Goal: Information Seeking & Learning: Learn about a topic

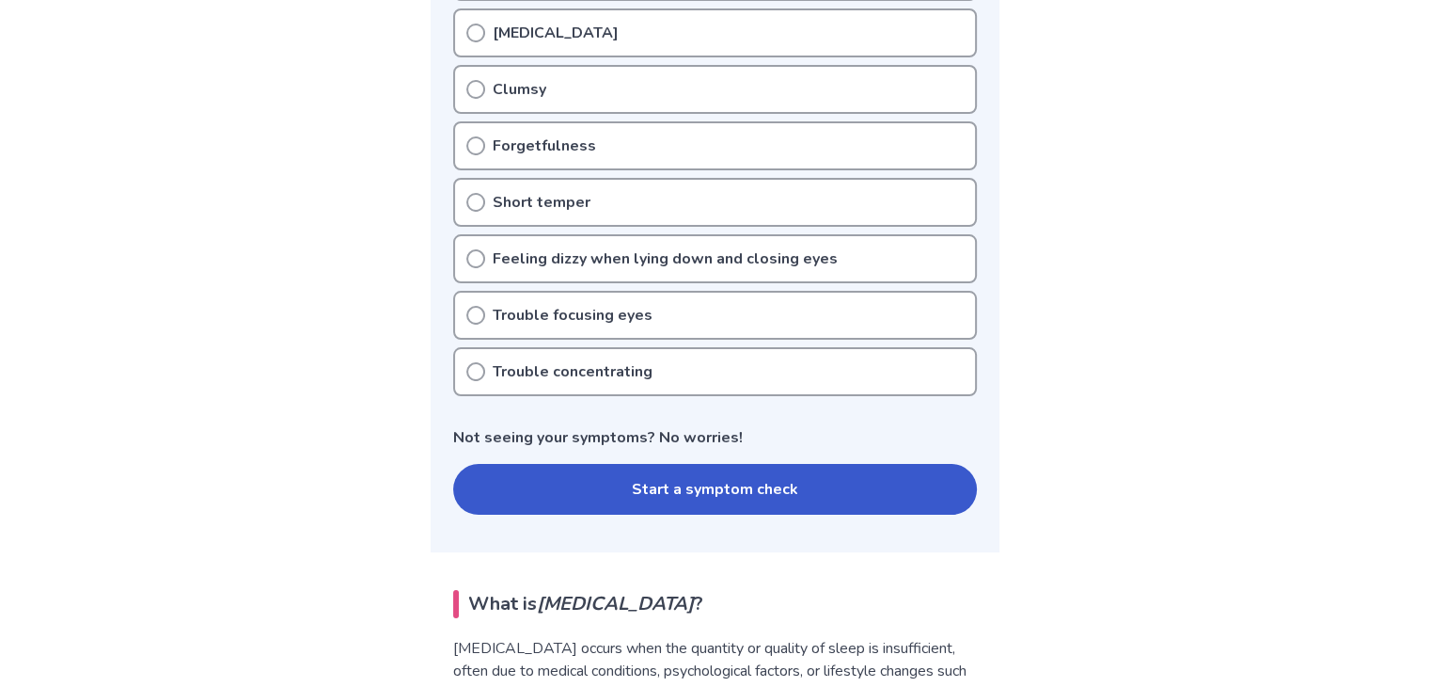
scroll to position [752, 0]
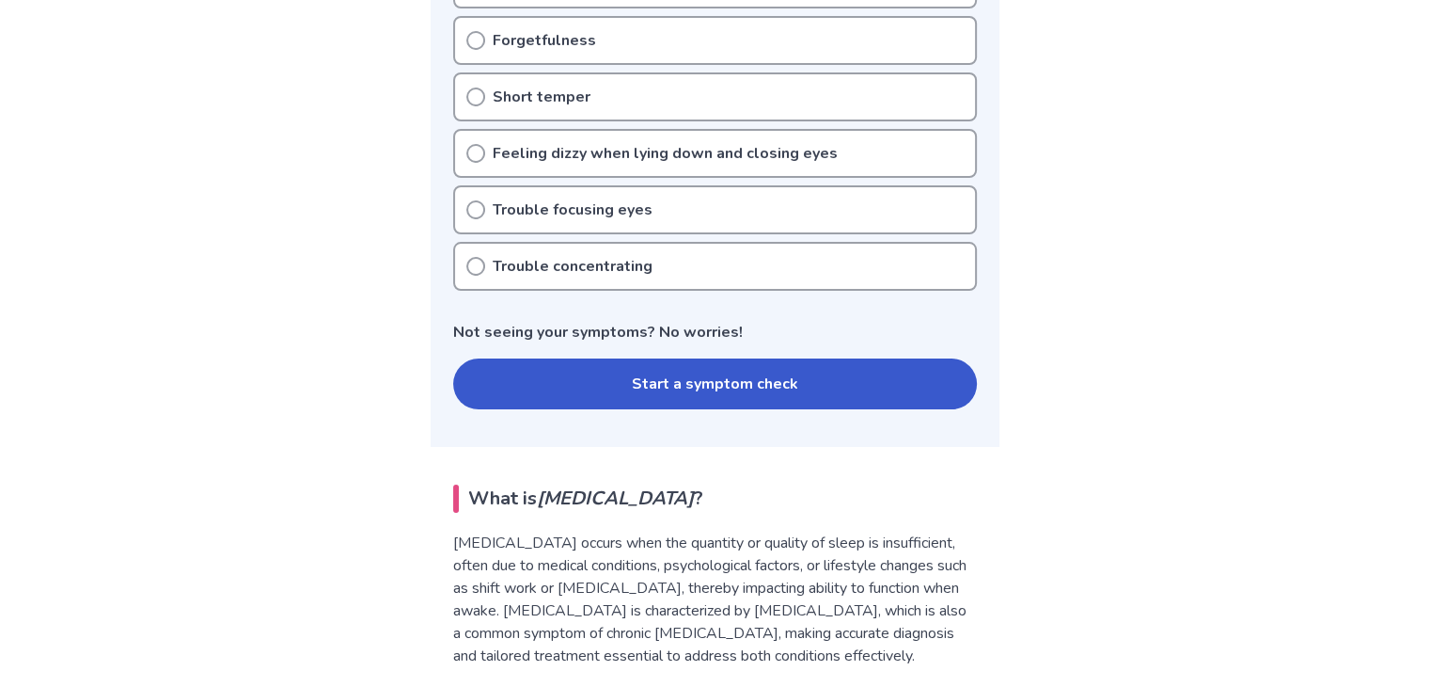
click at [543, 362] on button "Start a symptom check" at bounding box center [715, 383] width 524 height 51
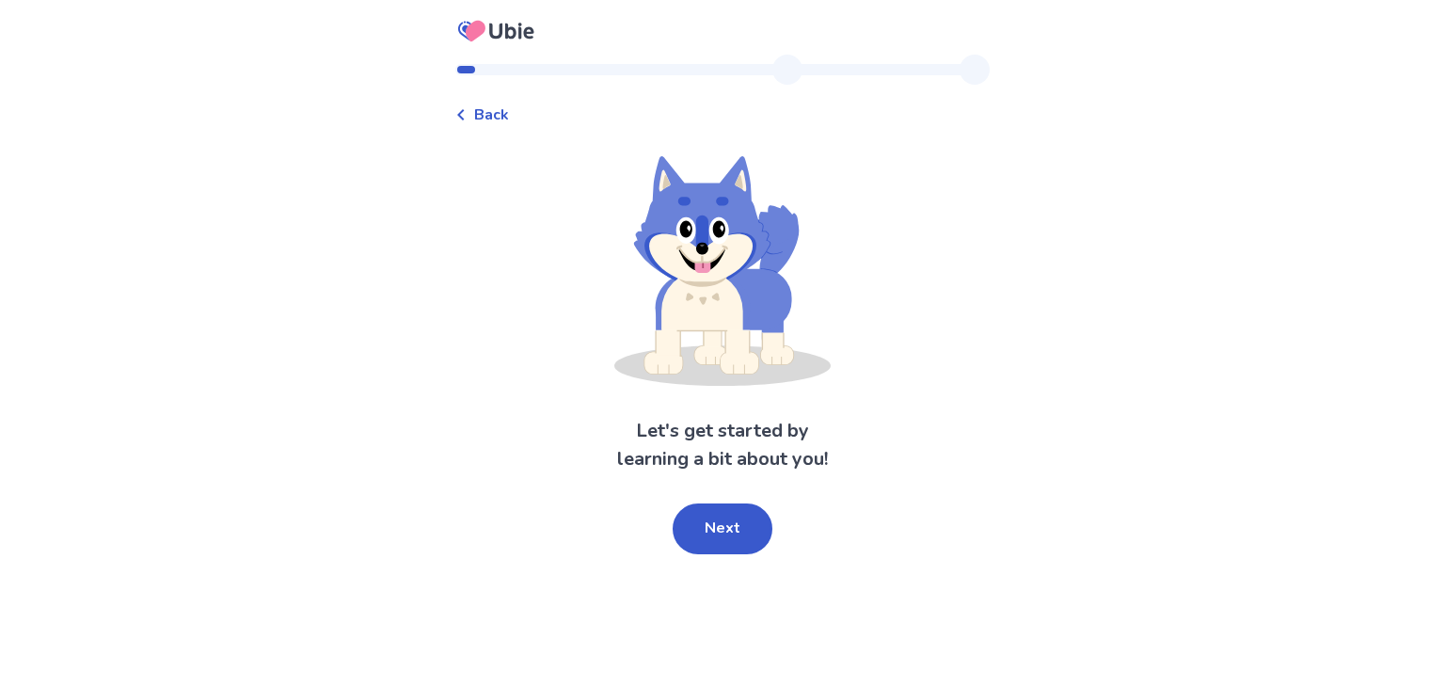
click at [741, 513] on button "Next" at bounding box center [722, 528] width 100 height 51
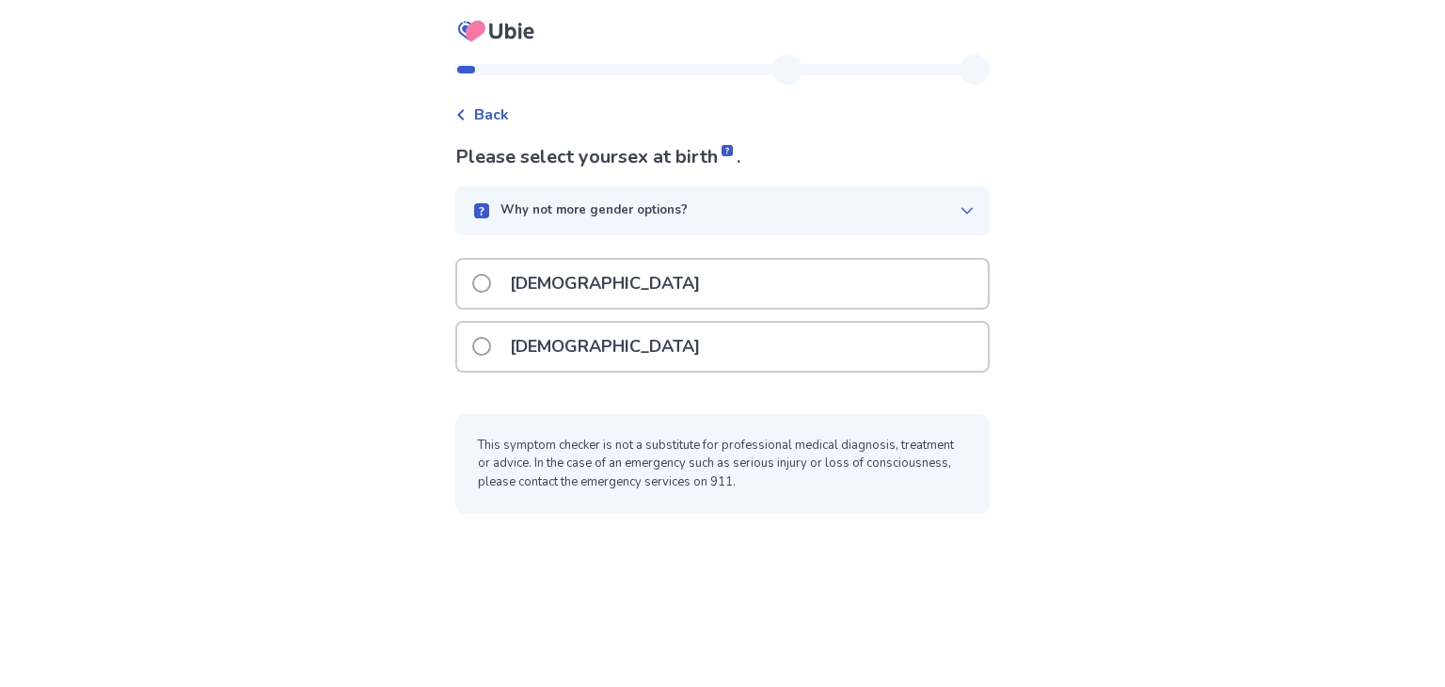
click at [555, 335] on p "[DEMOGRAPHIC_DATA]" at bounding box center [604, 347] width 213 height 48
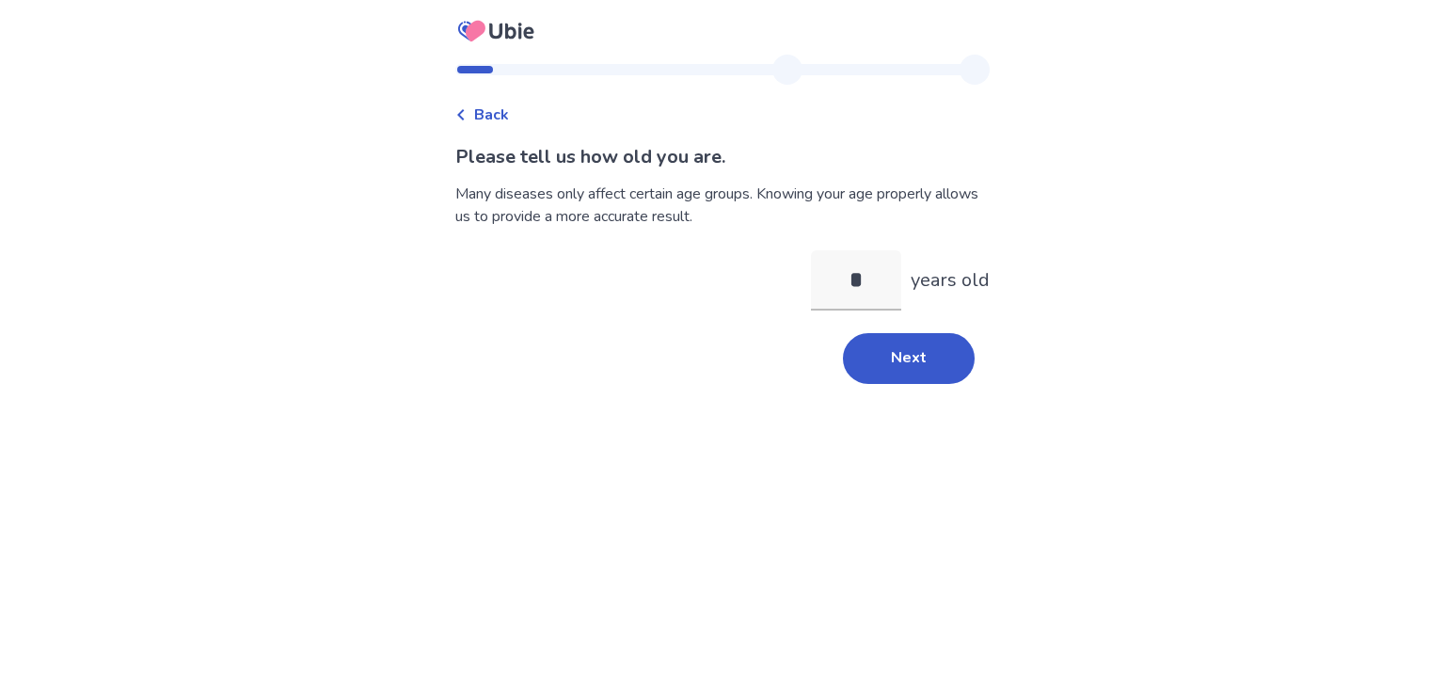
type input "**"
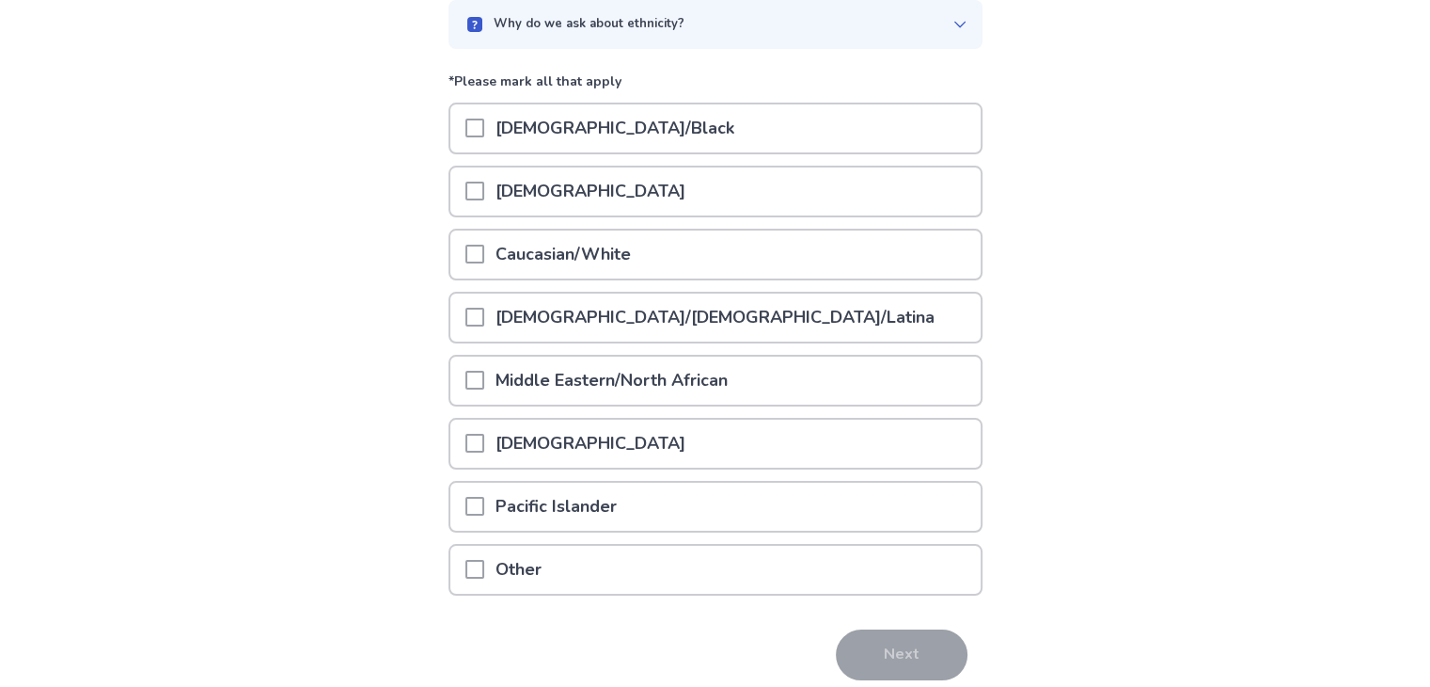
scroll to position [188, 0]
click at [515, 323] on p "[DEMOGRAPHIC_DATA]/[DEMOGRAPHIC_DATA]/Latina" at bounding box center [715, 316] width 462 height 48
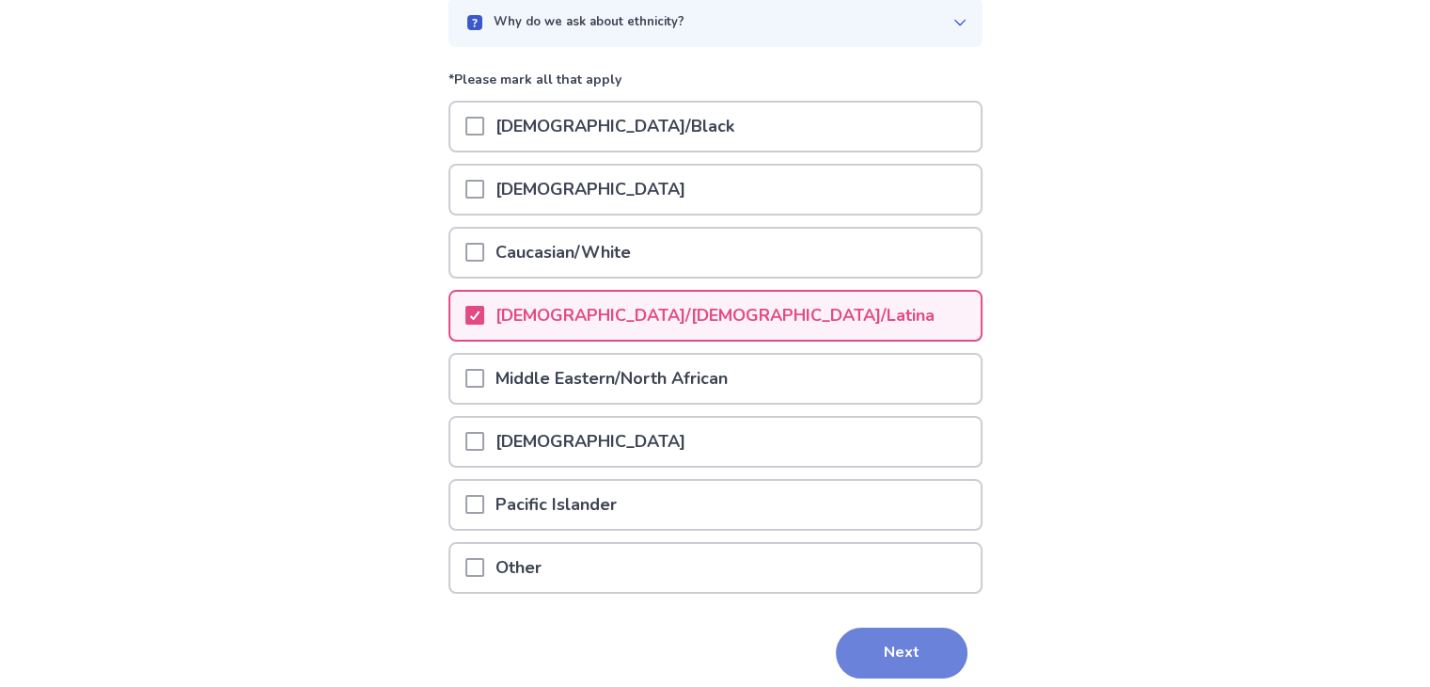
click at [880, 632] on button "Next" at bounding box center [902, 652] width 132 height 51
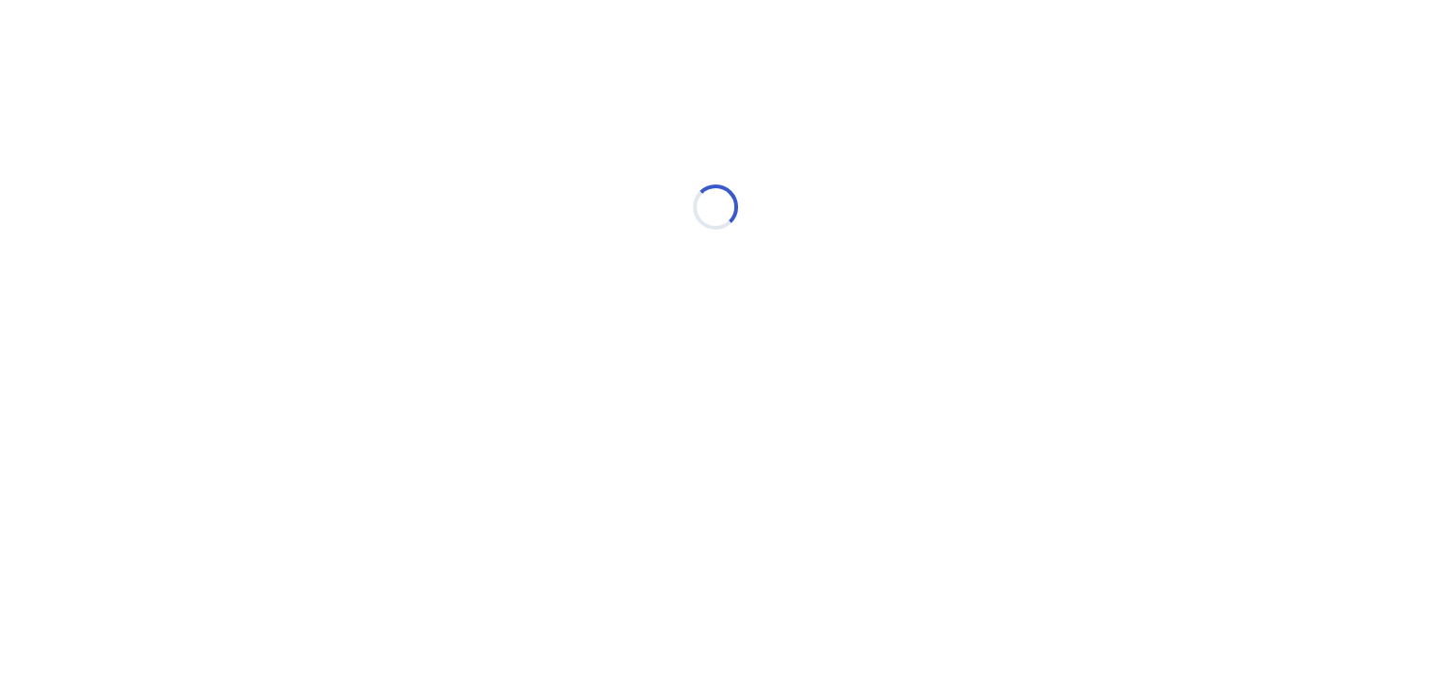
scroll to position [0, 0]
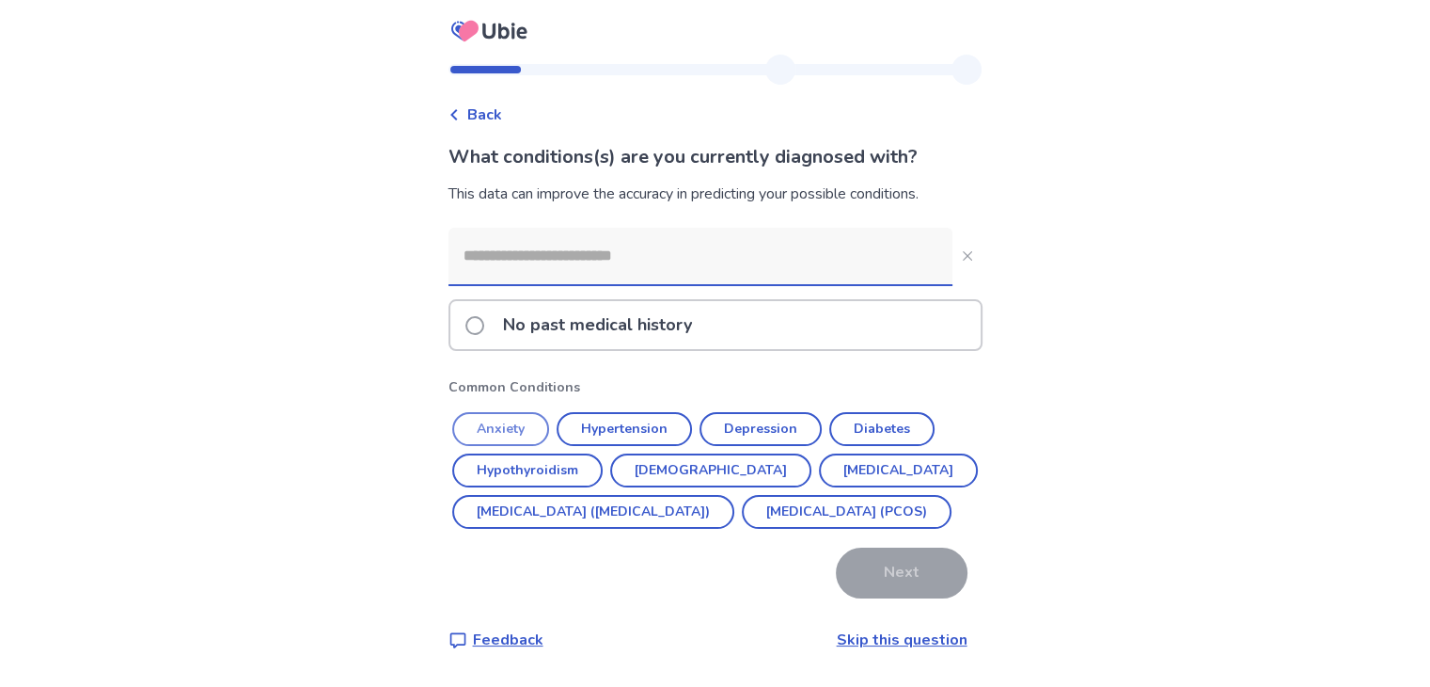
click at [519, 430] on button "Anxiety" at bounding box center [500, 429] width 97 height 34
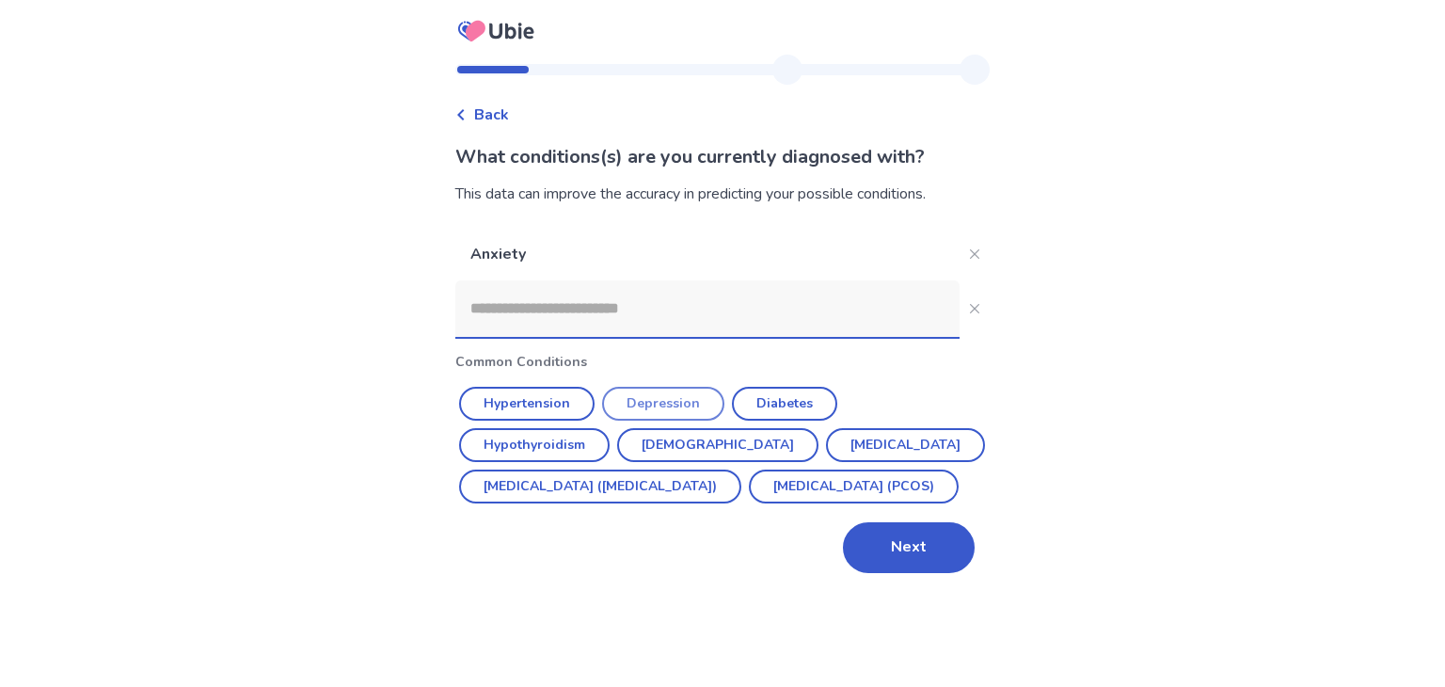
click at [666, 403] on button "Depression" at bounding box center [663, 404] width 122 height 34
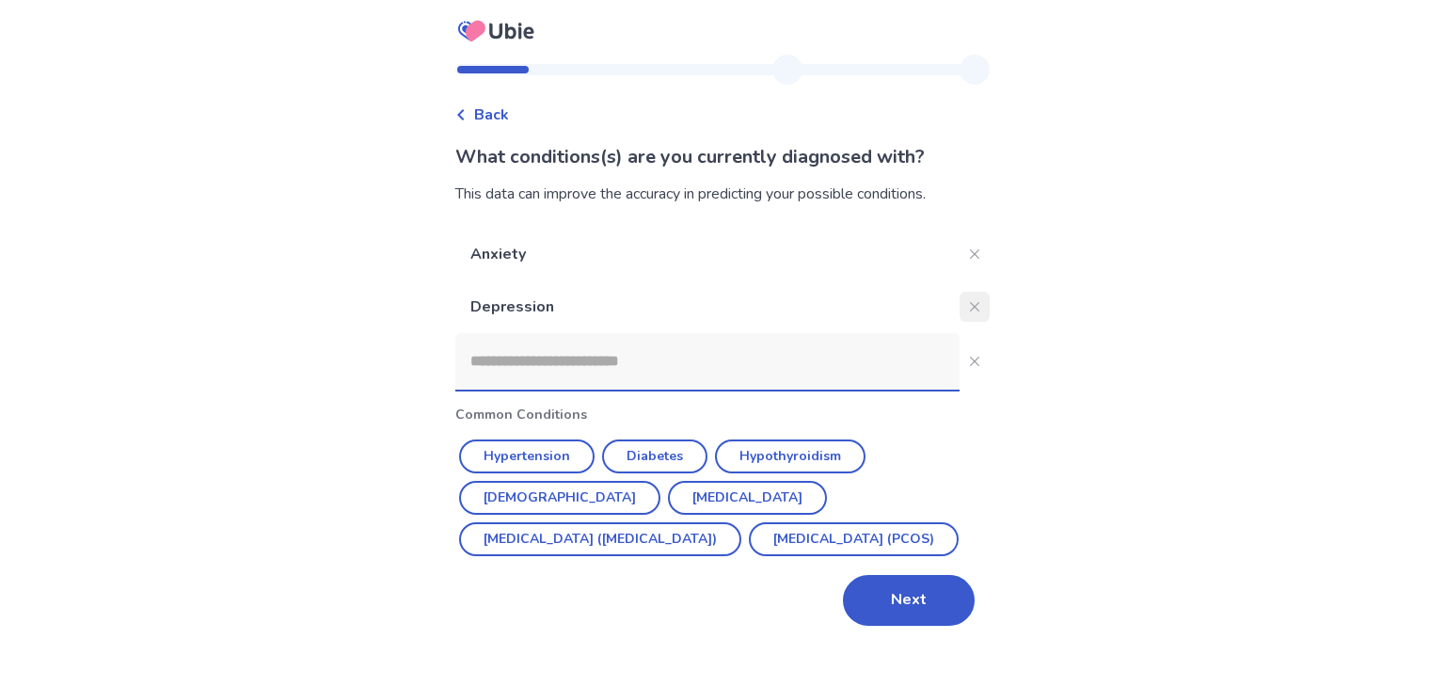
click at [959, 307] on button "Close" at bounding box center [974, 307] width 30 height 30
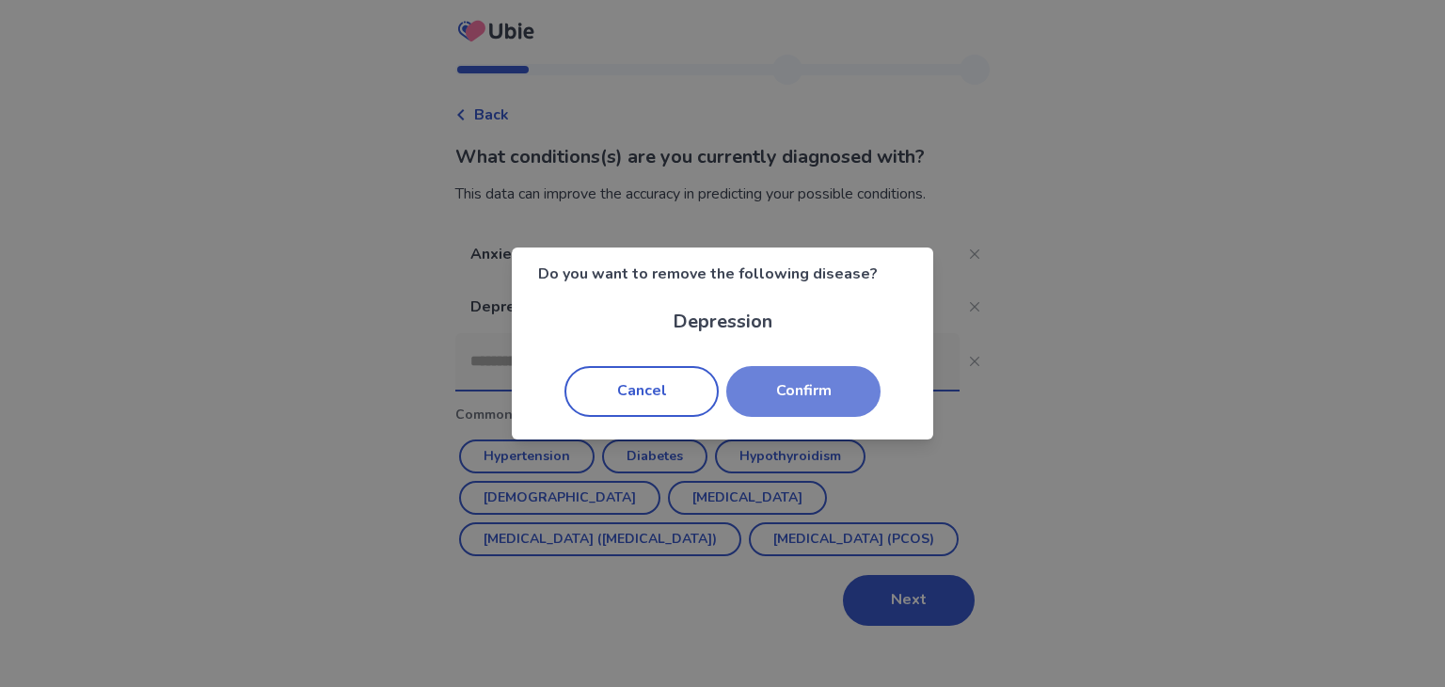
click at [829, 384] on button "Confirm" at bounding box center [803, 391] width 154 height 51
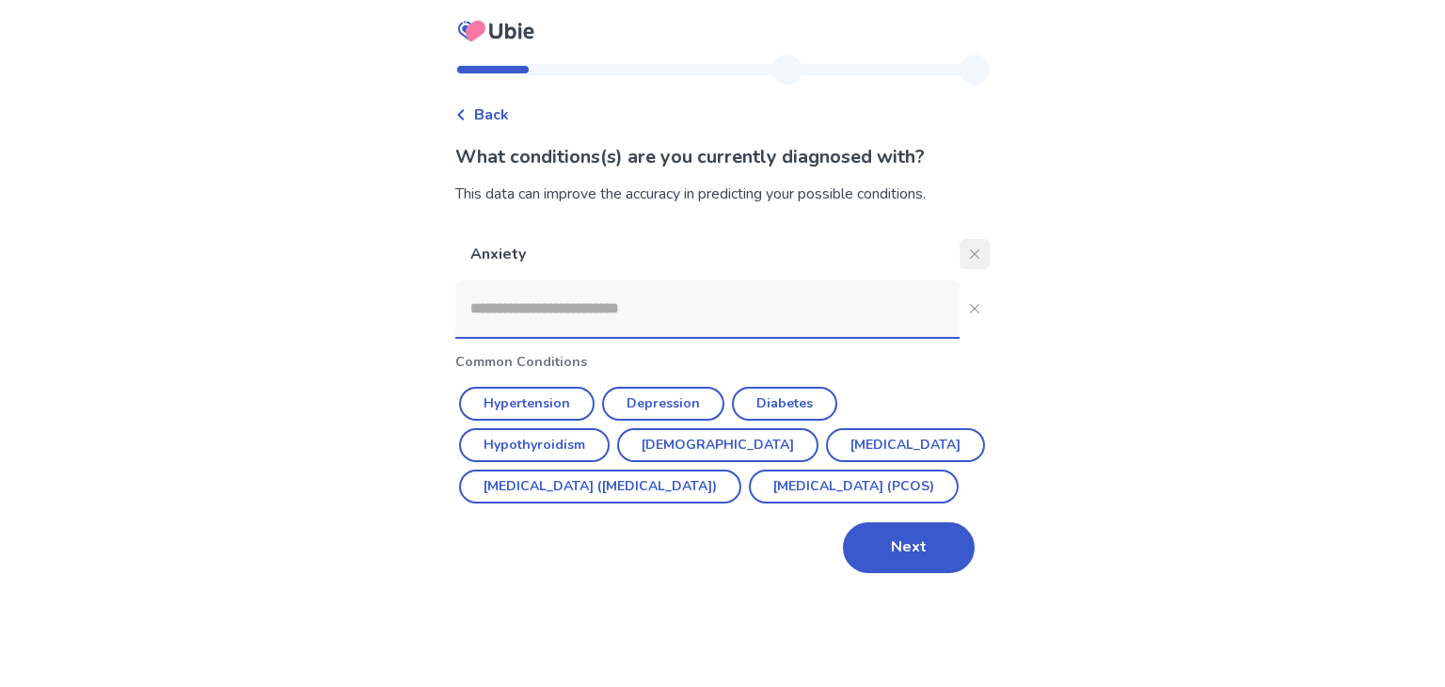
click at [959, 242] on button "Close" at bounding box center [974, 254] width 30 height 30
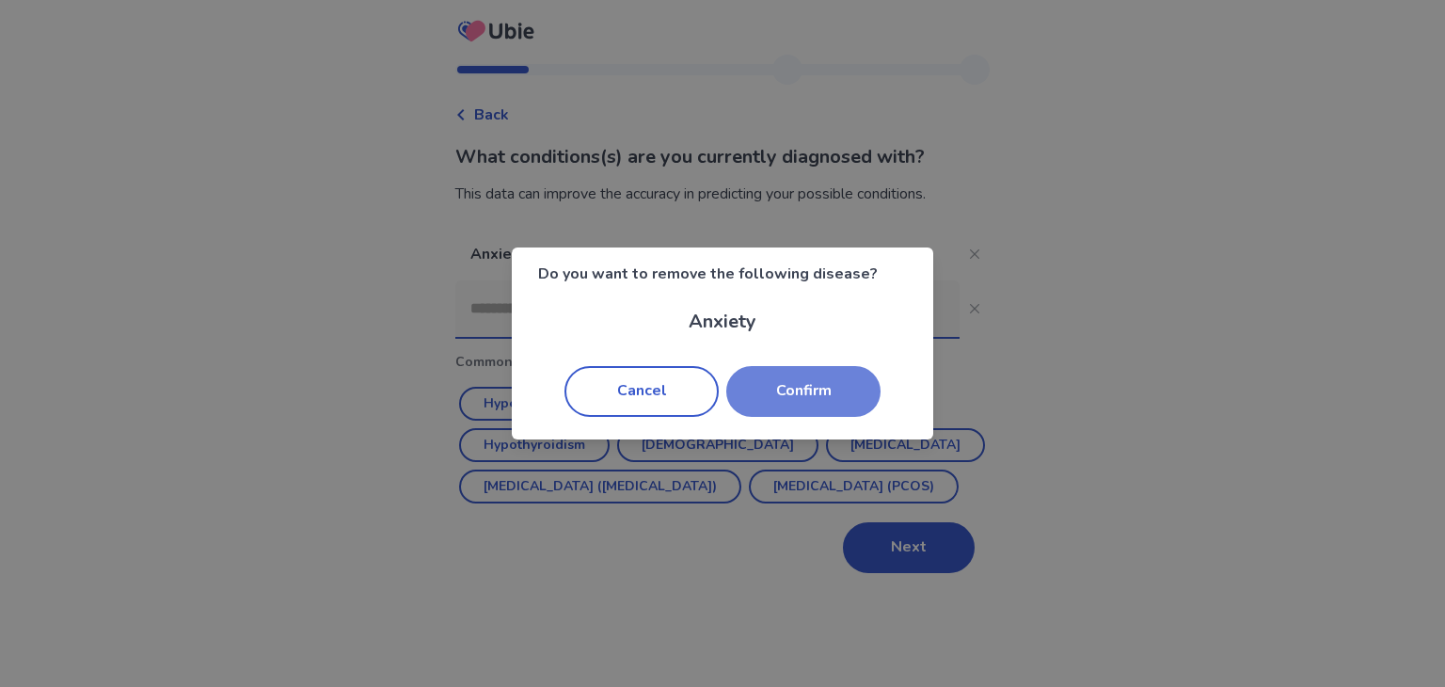
click at [842, 407] on button "Confirm" at bounding box center [803, 391] width 154 height 51
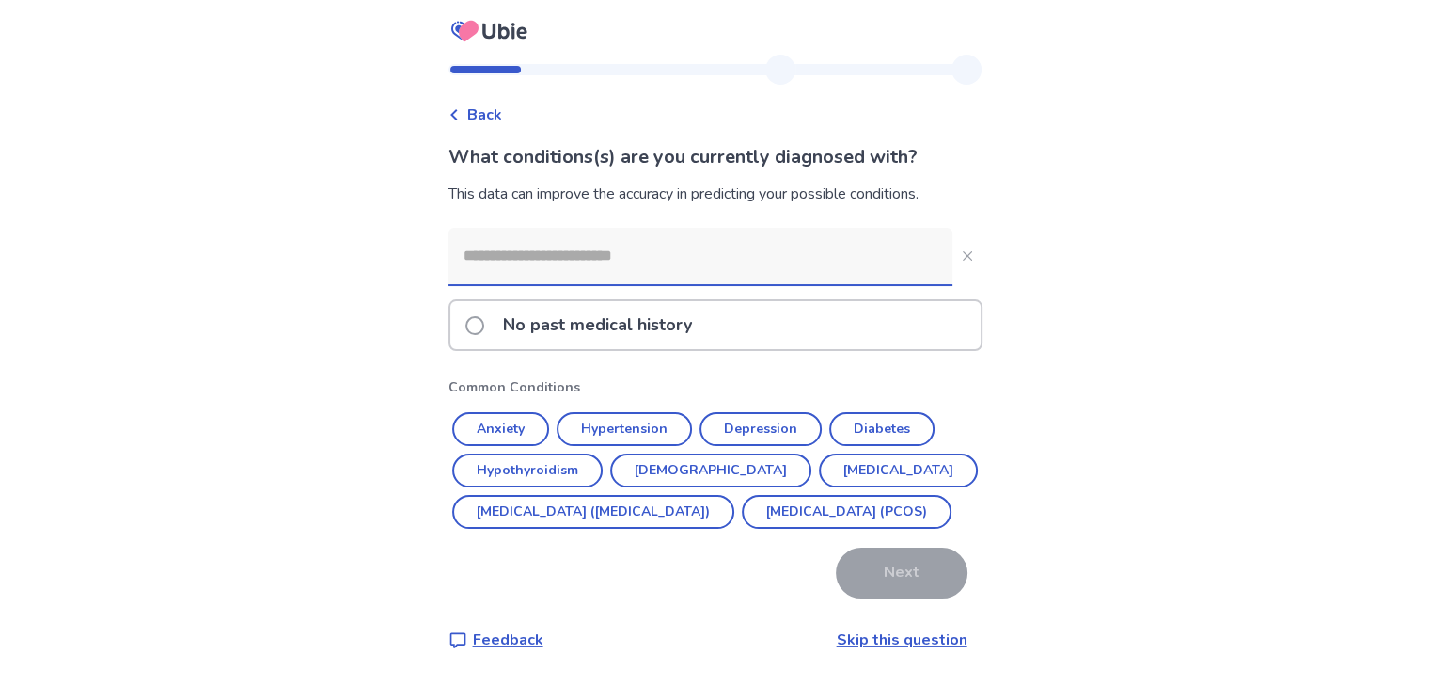
scroll to position [35, 0]
click at [867, 650] on link "Skip this question" at bounding box center [902, 639] width 131 height 21
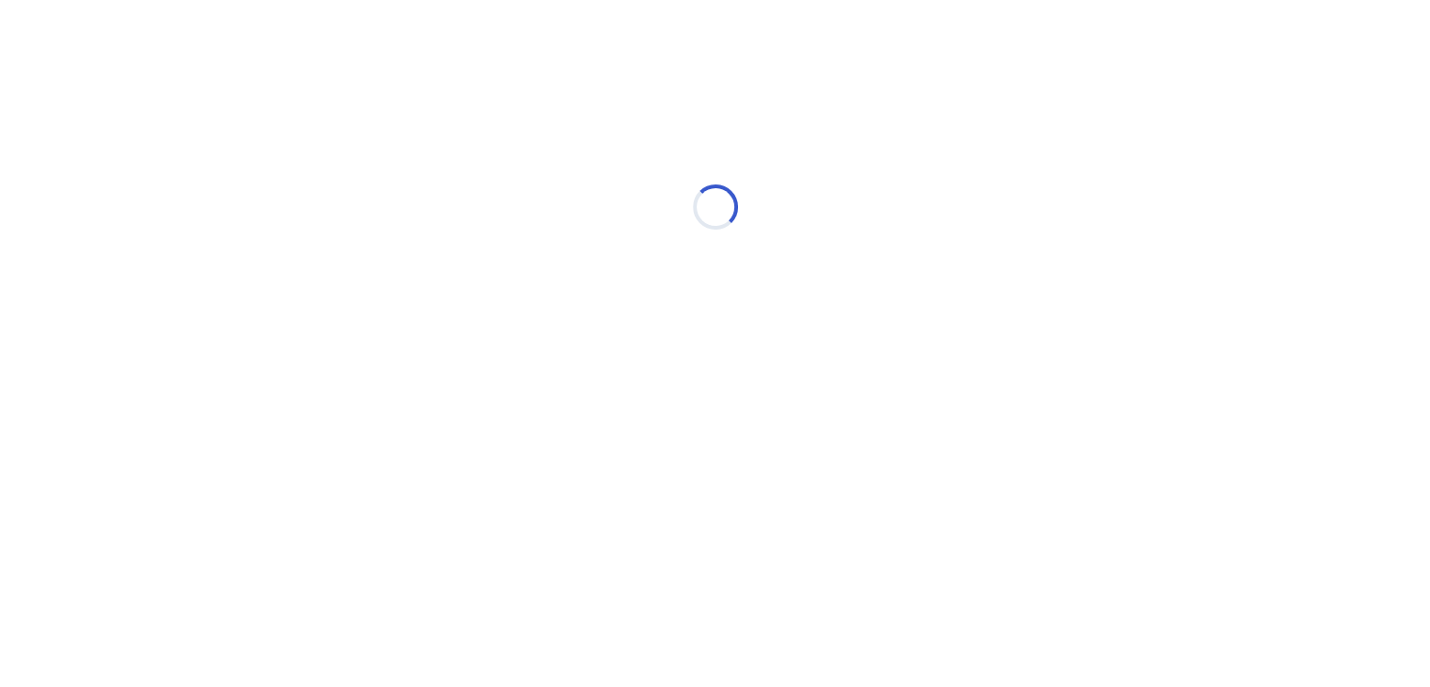
scroll to position [0, 0]
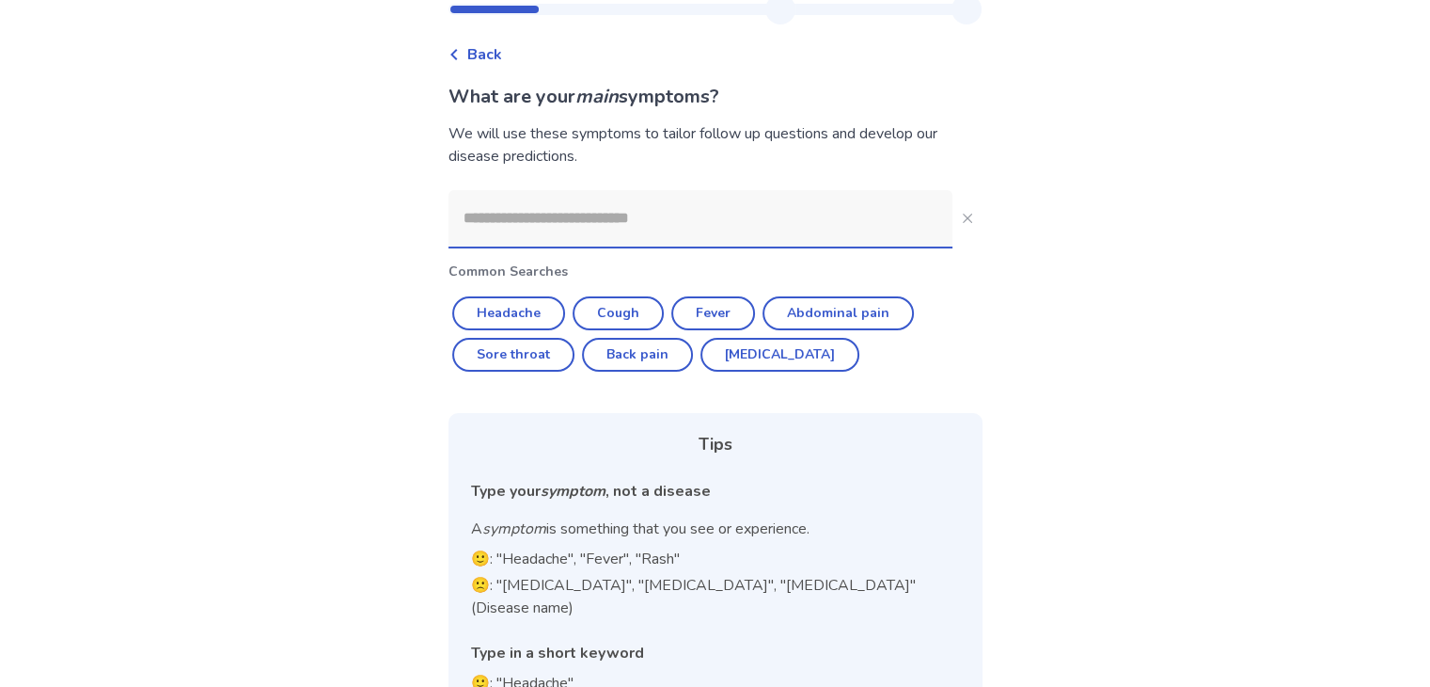
scroll to position [135, 0]
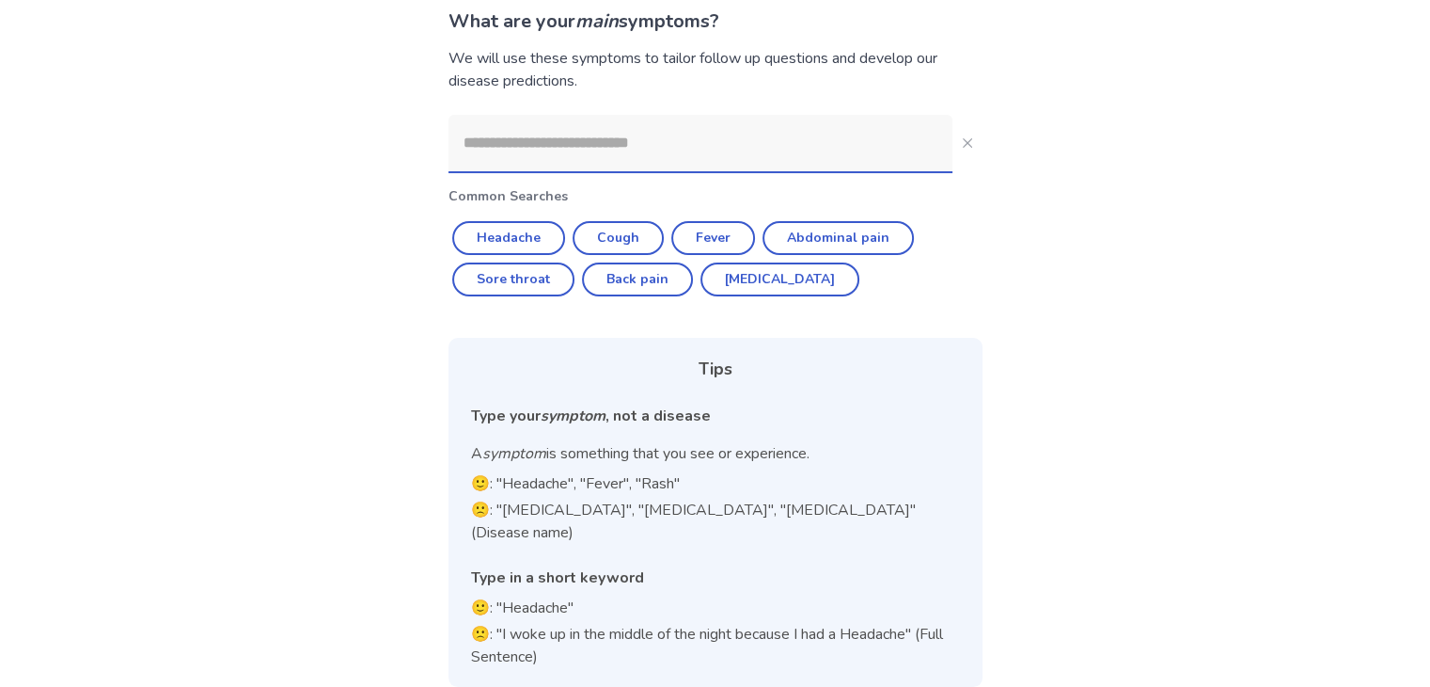
click at [579, 167] on input at bounding box center [701, 143] width 504 height 56
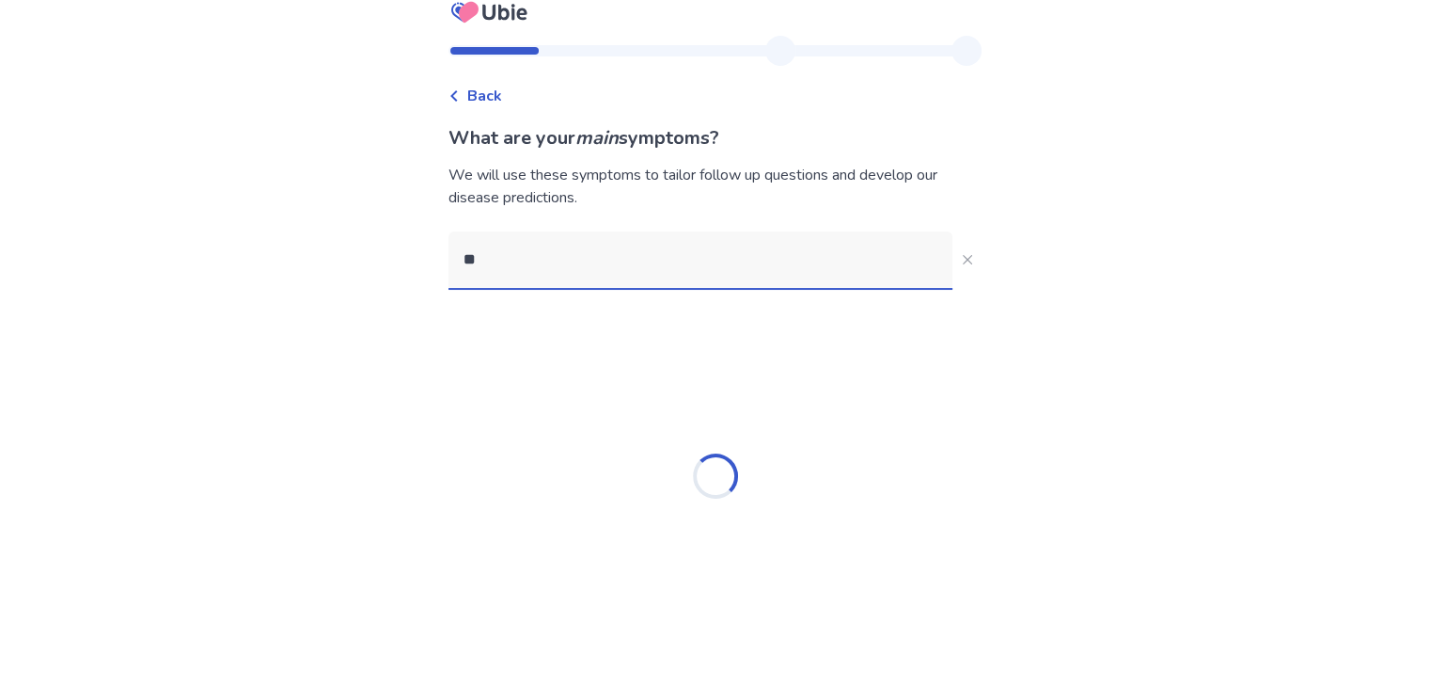
scroll to position [0, 0]
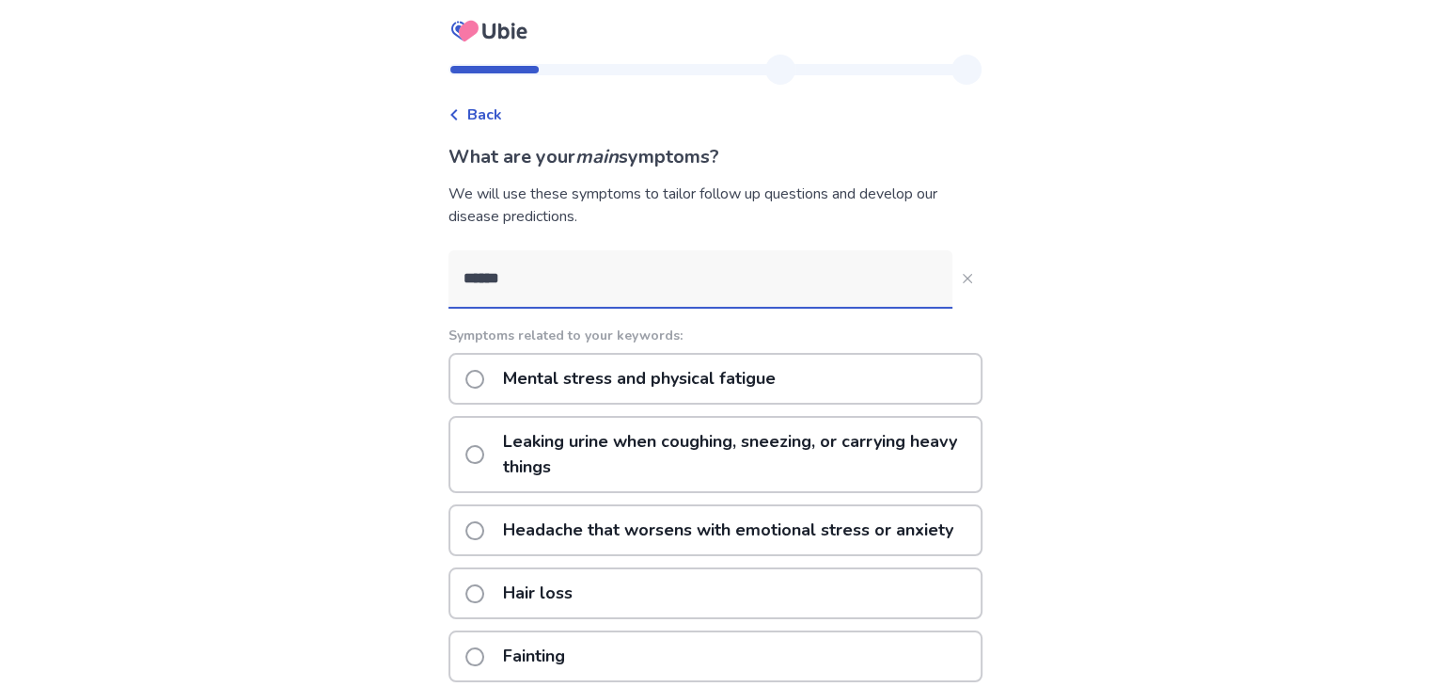
type input "******"
click at [813, 380] on div "Mental stress and physical fatigue" at bounding box center [716, 379] width 534 height 52
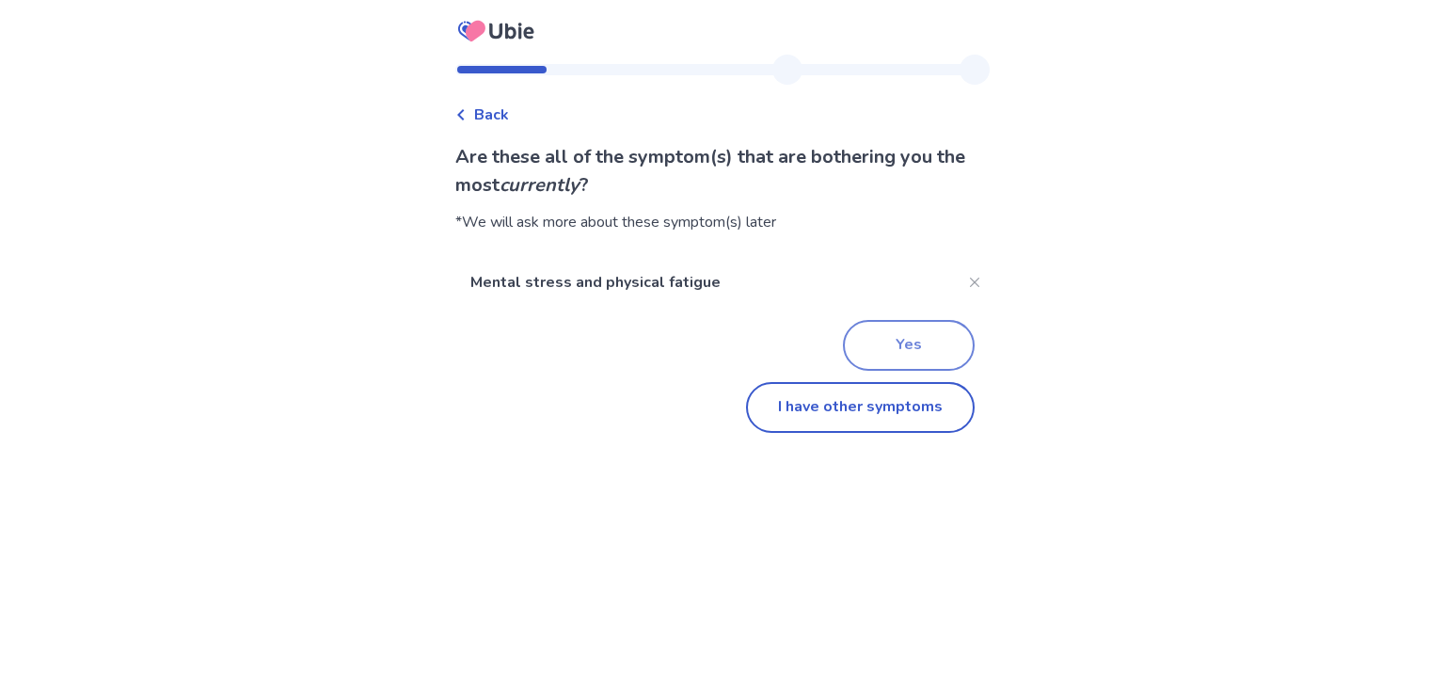
click at [868, 346] on button "Yes" at bounding box center [909, 345] width 132 height 51
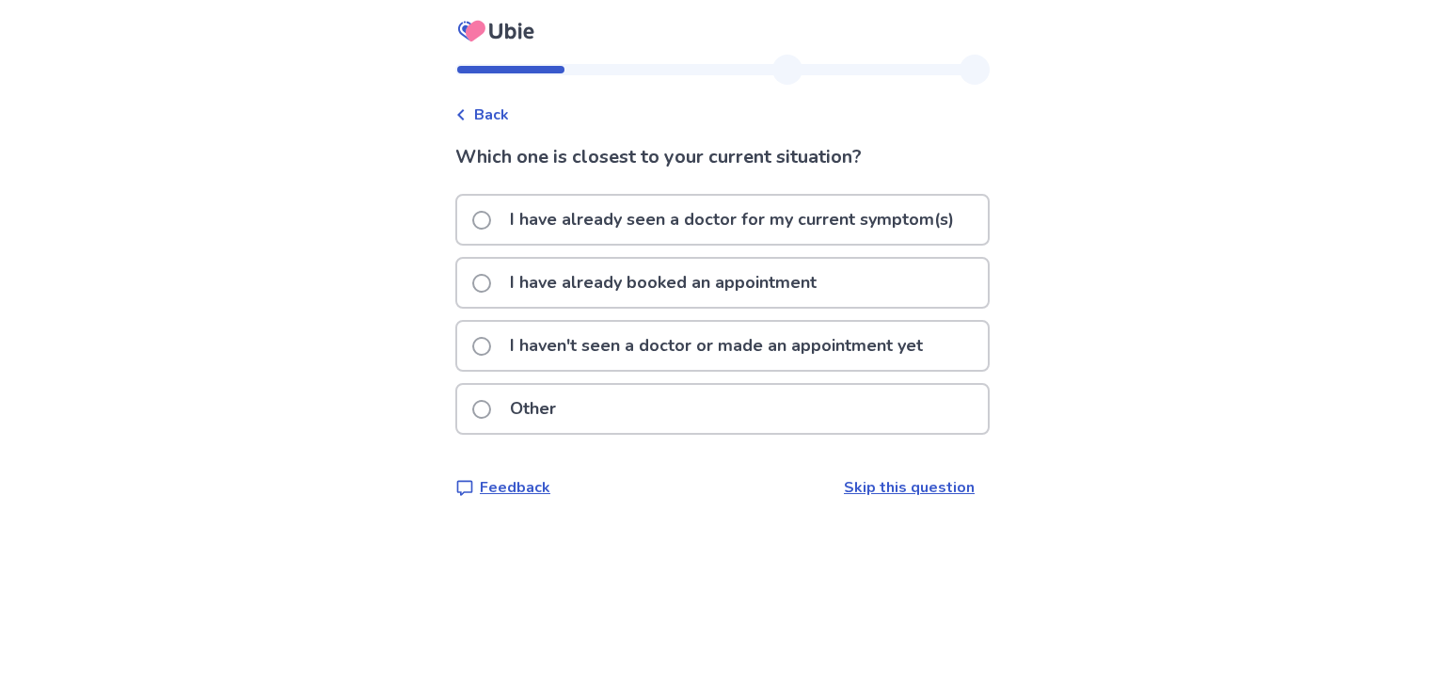
click at [734, 347] on p "I haven't seen a doctor or made an appointment yet" at bounding box center [715, 346] width 435 height 48
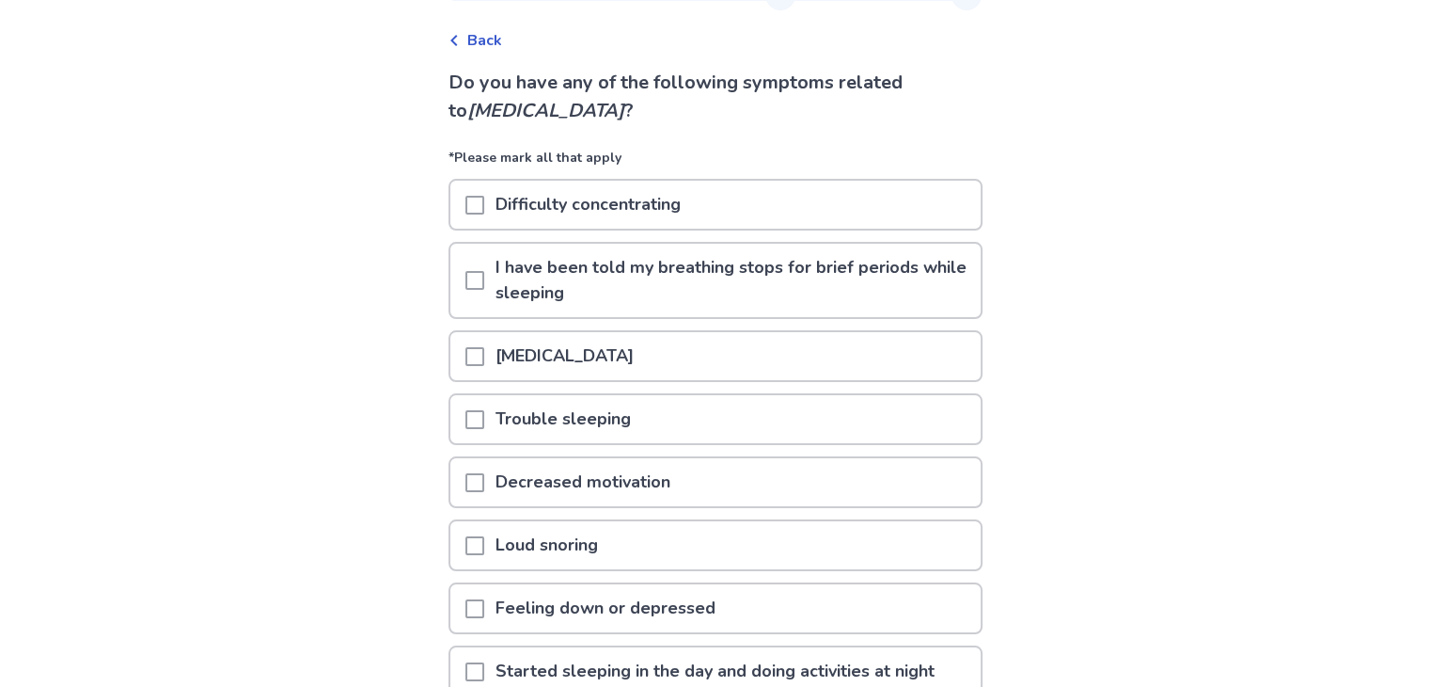
scroll to position [94, 0]
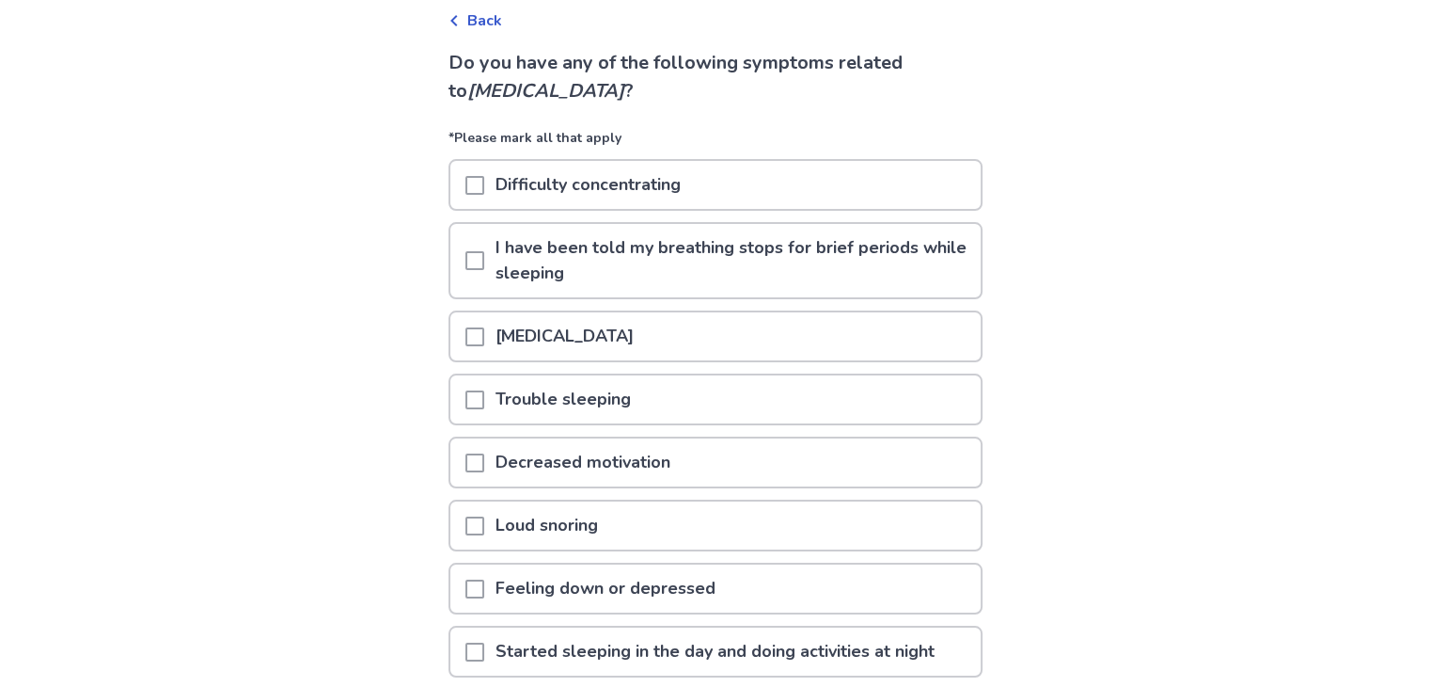
click at [594, 197] on p "Difficulty concentrating" at bounding box center [588, 185] width 208 height 48
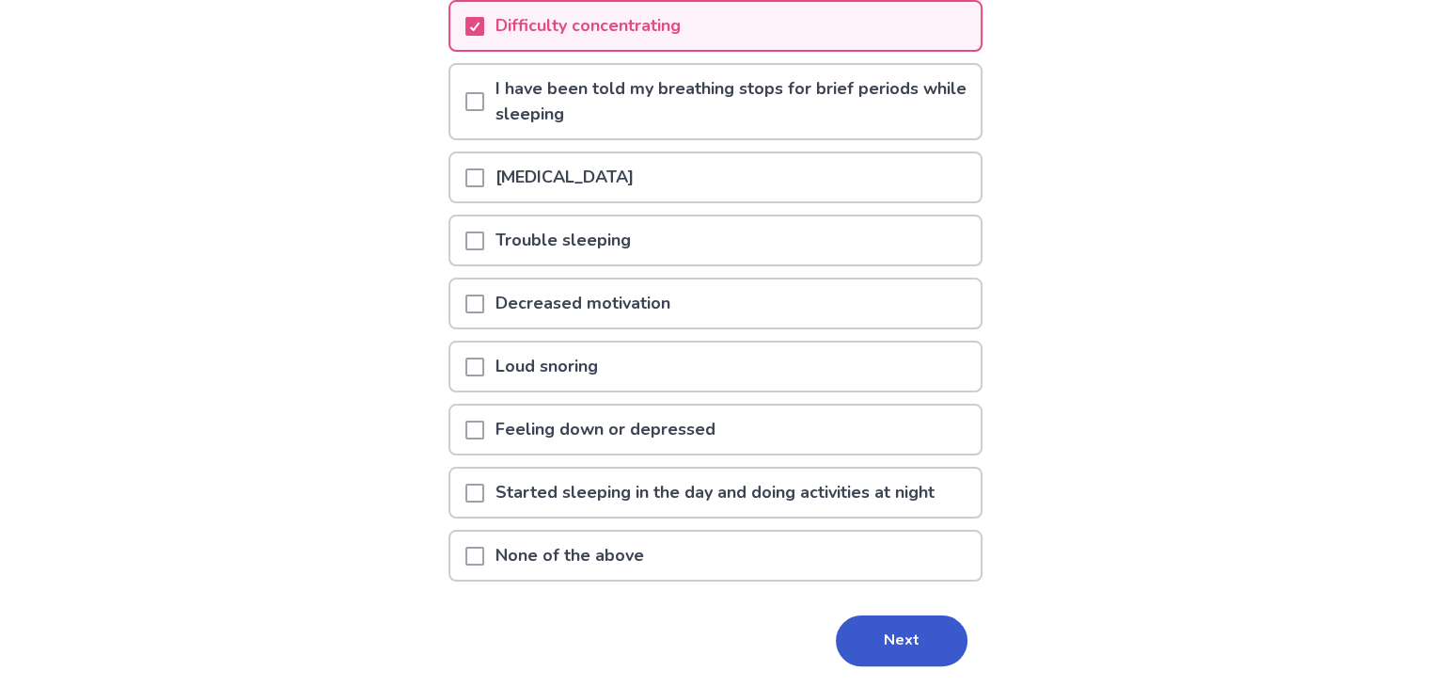
scroll to position [282, 0]
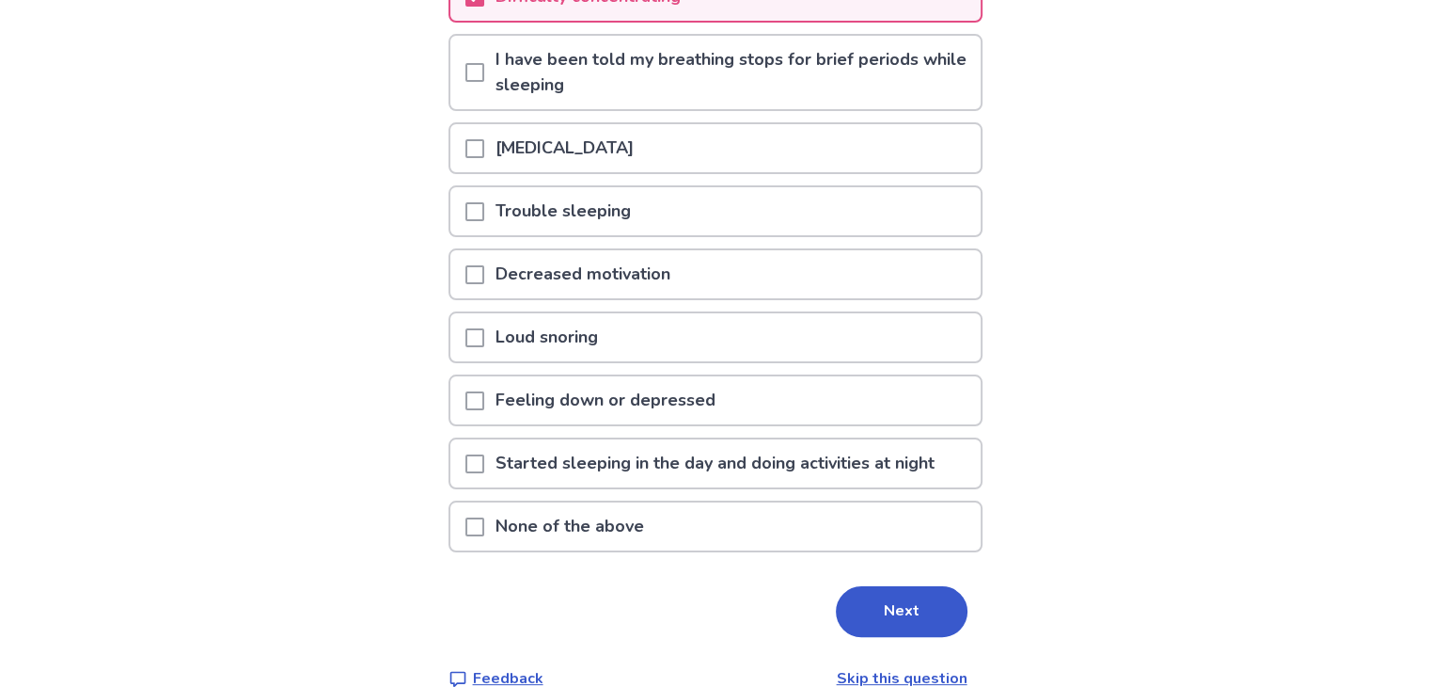
click at [596, 150] on p "[MEDICAL_DATA]" at bounding box center [564, 148] width 161 height 48
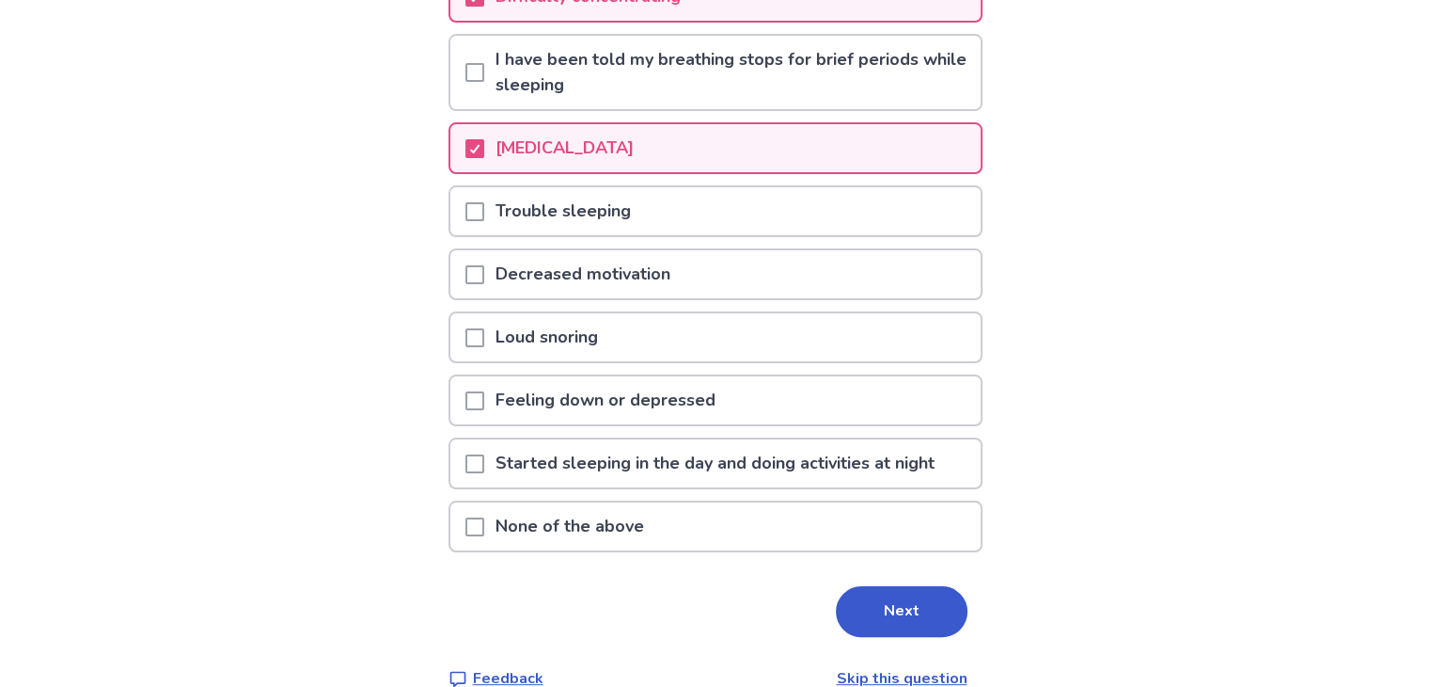
click at [561, 279] on p "Decreased motivation" at bounding box center [582, 274] width 197 height 48
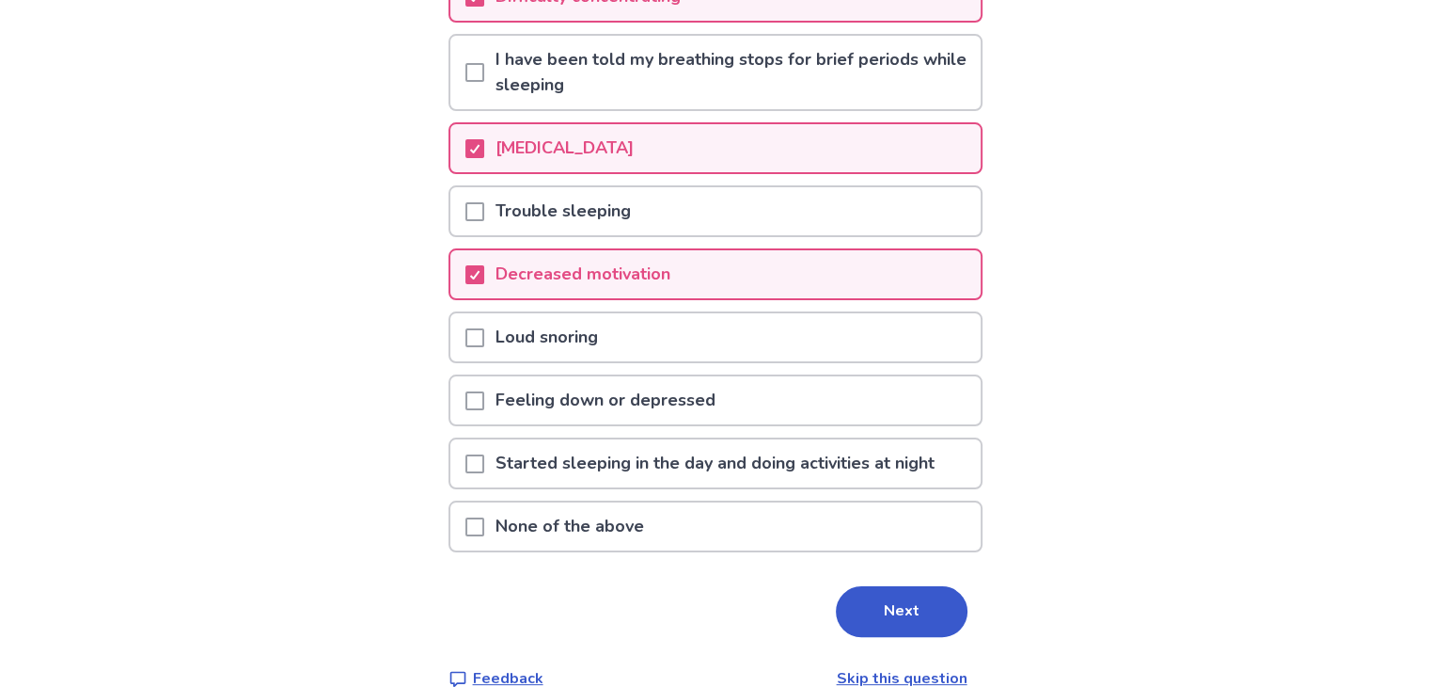
click at [593, 387] on p "Feeling down or depressed" at bounding box center [605, 400] width 243 height 48
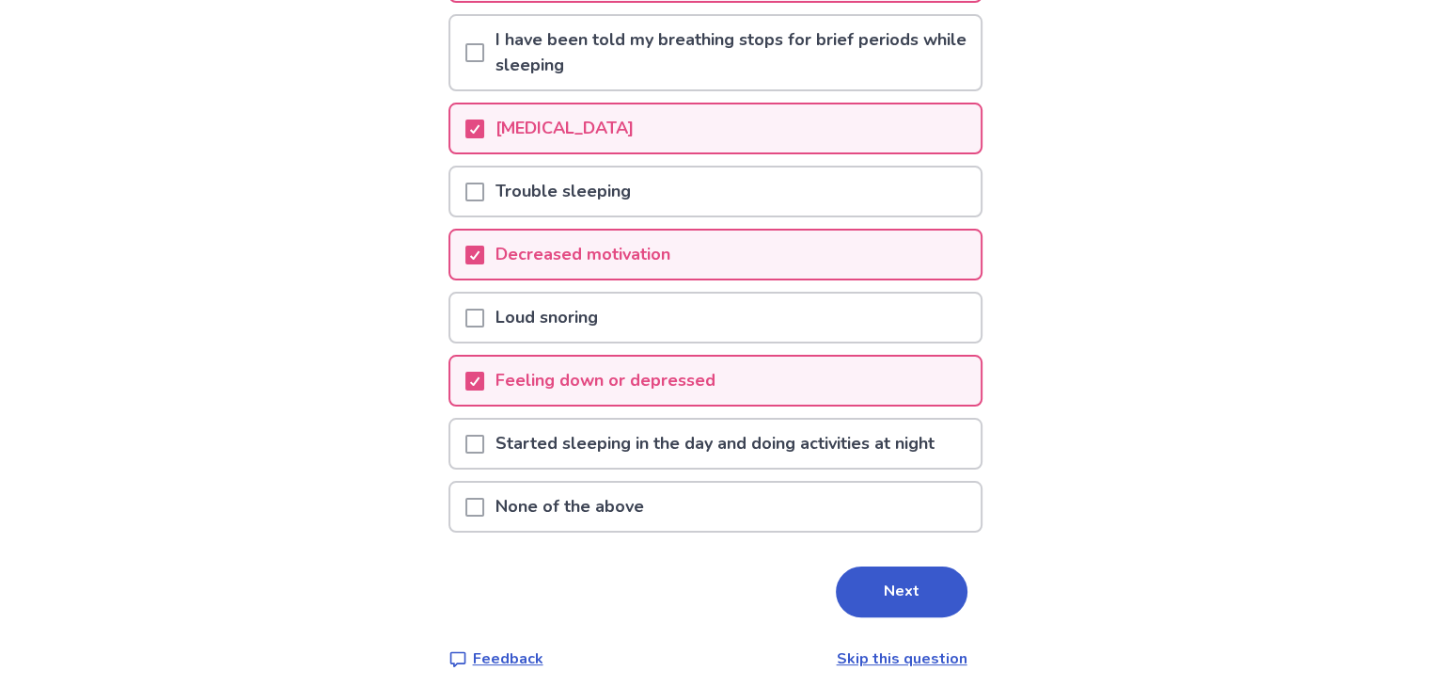
scroll to position [308, 0]
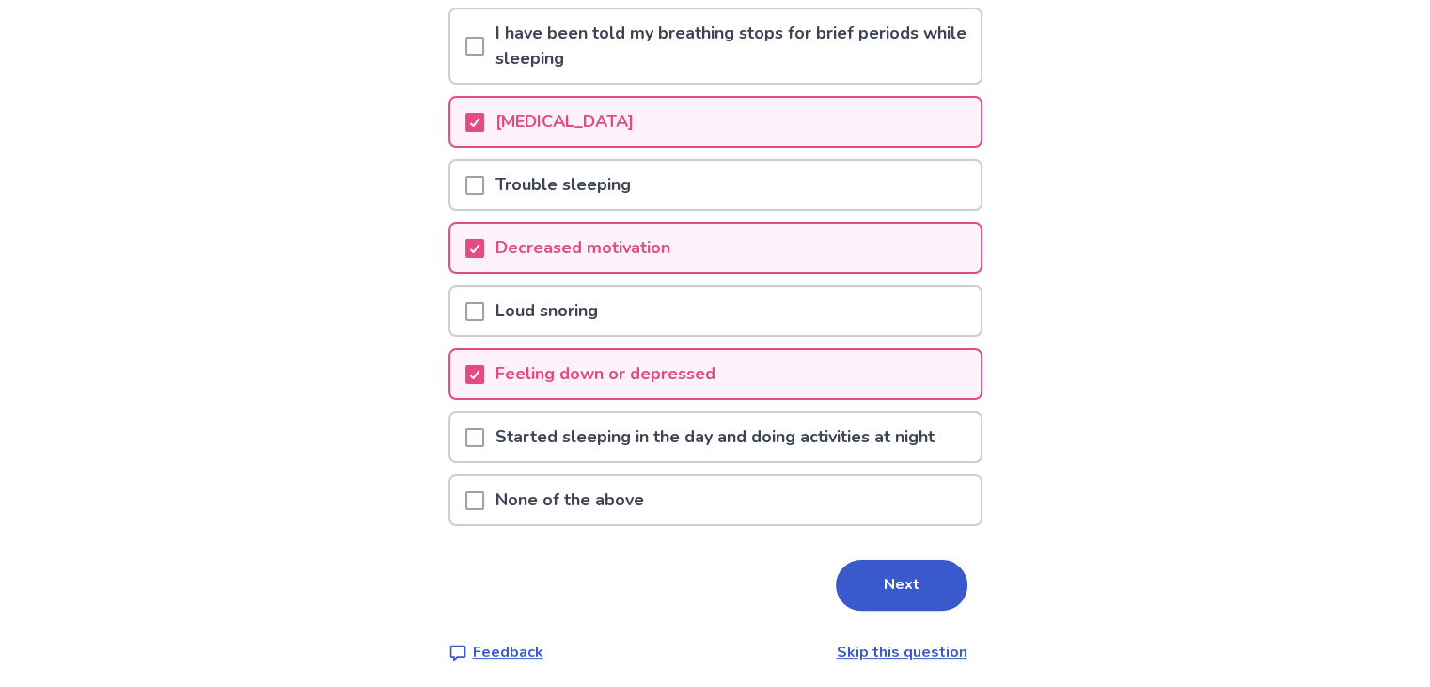
click at [687, 436] on p "Started sleeping in the day and doing activities at night" at bounding box center [715, 437] width 462 height 48
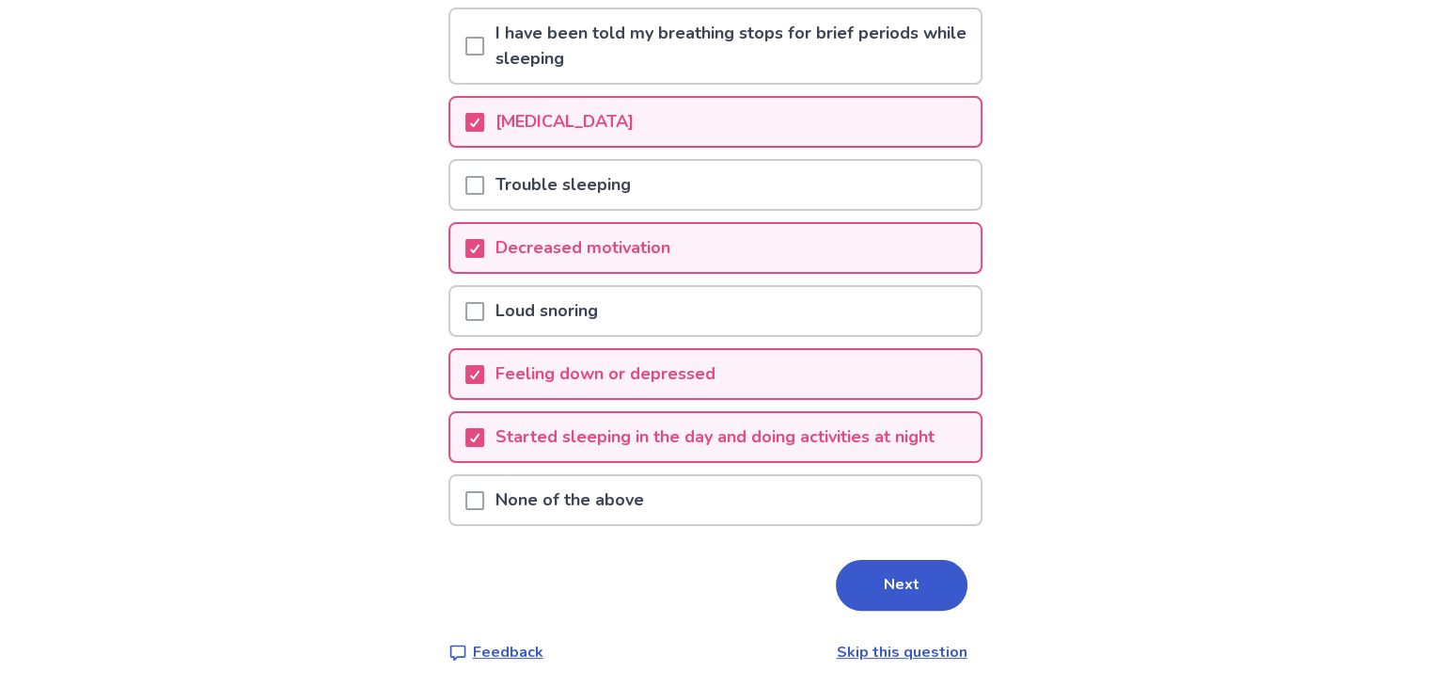
click at [745, 433] on p "Started sleeping in the day and doing activities at night" at bounding box center [715, 437] width 462 height 48
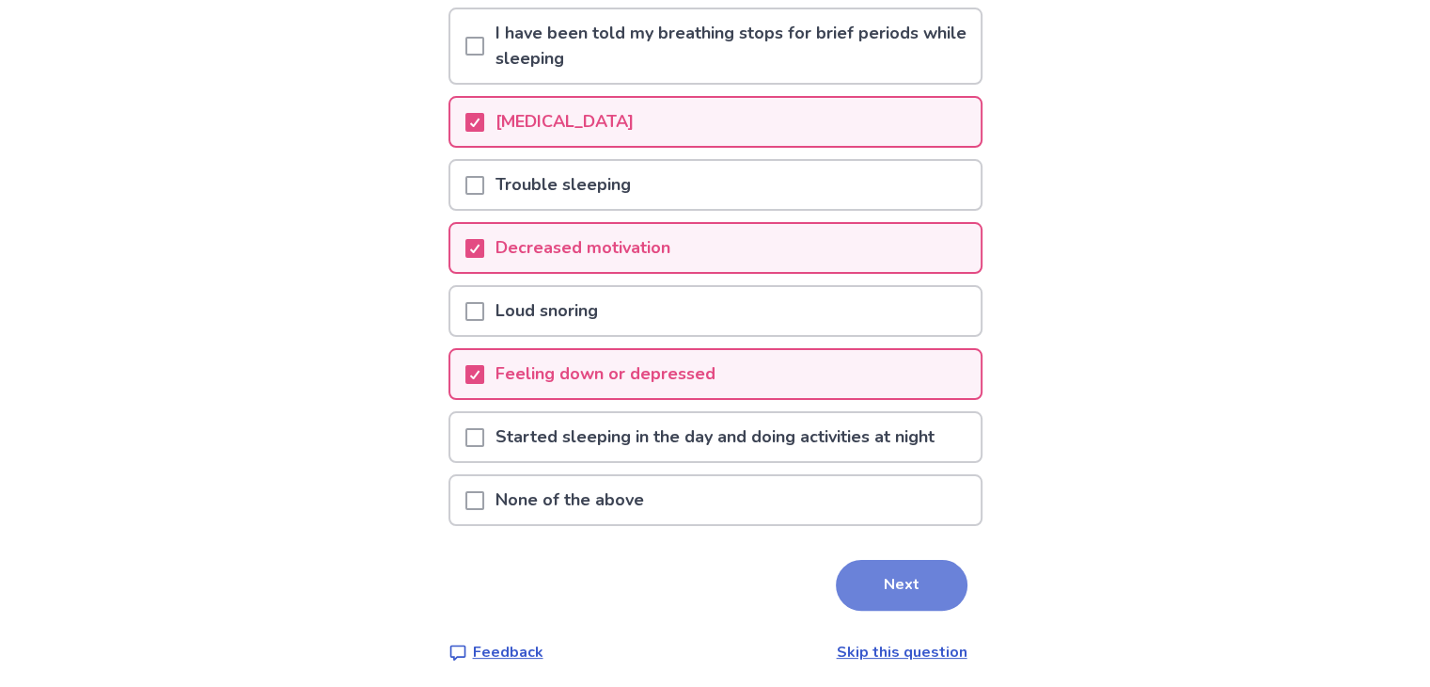
click at [869, 569] on button "Next" at bounding box center [902, 585] width 132 height 51
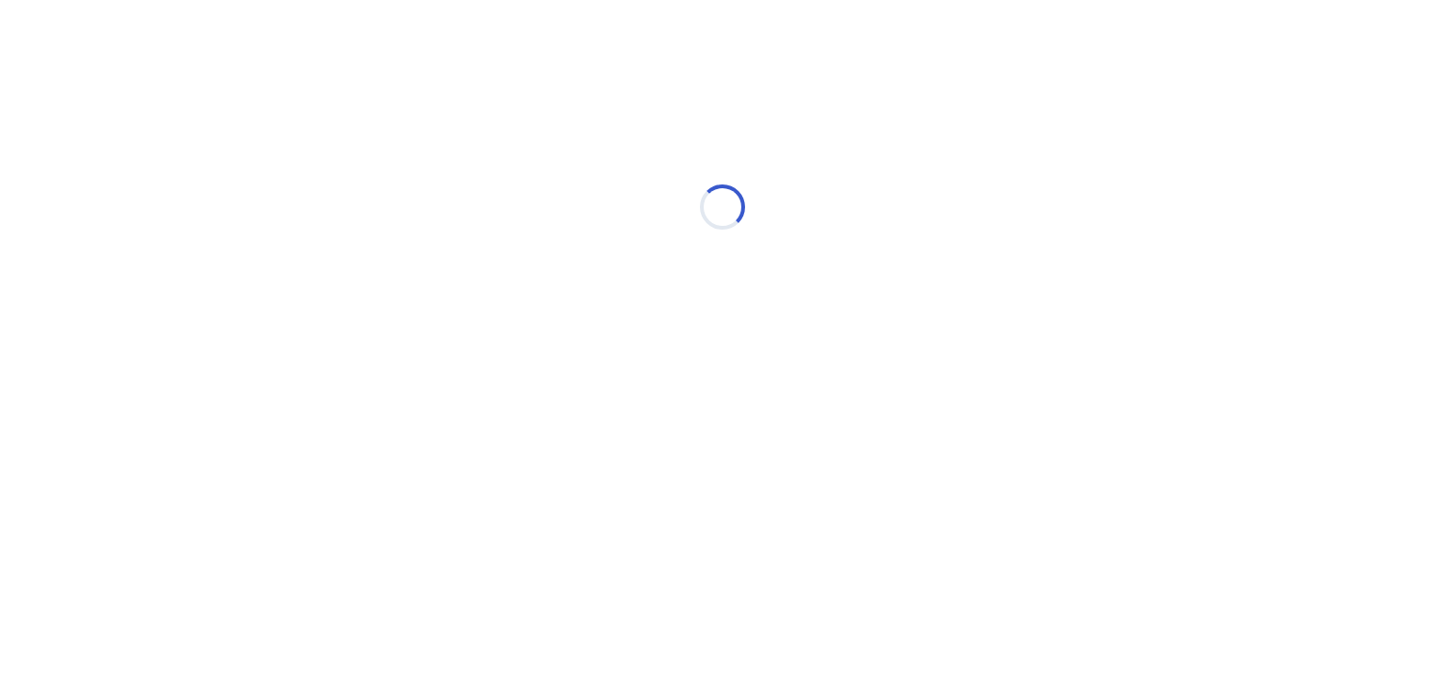
select select "*"
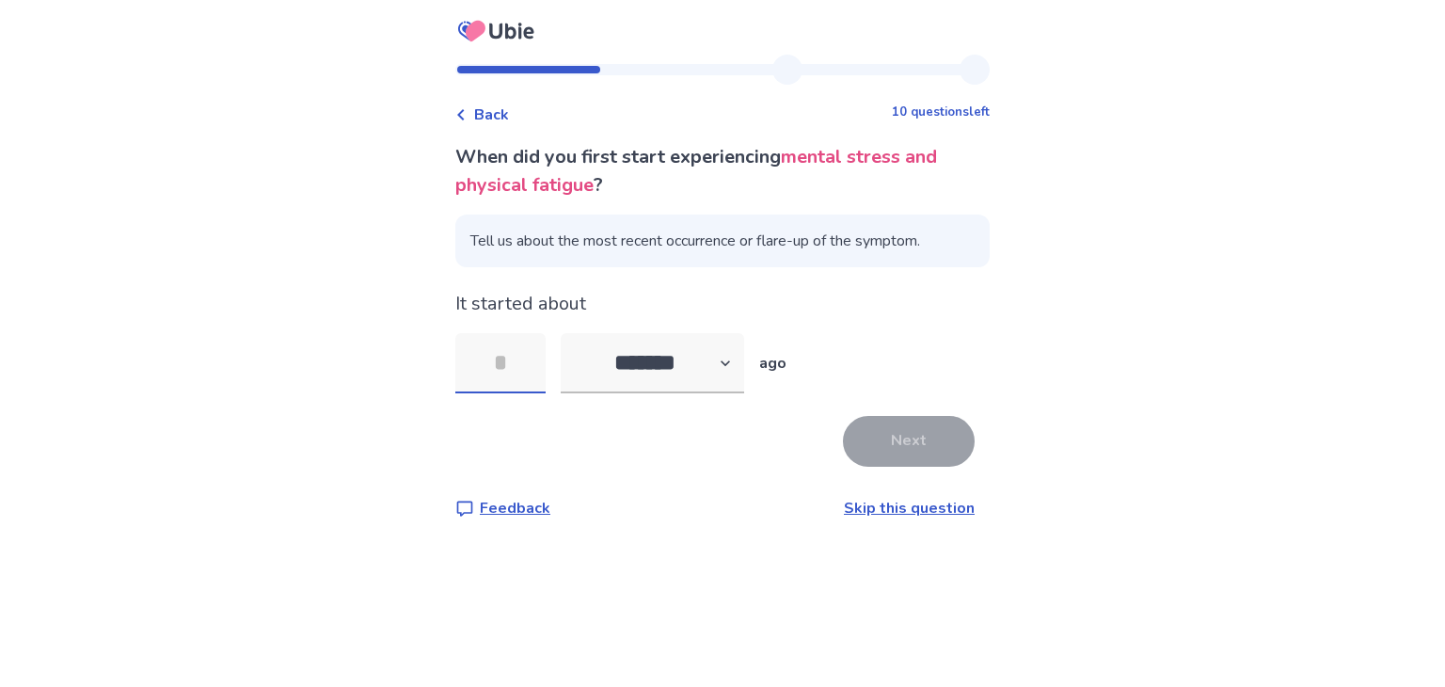
click at [513, 364] on input "tel" at bounding box center [500, 363] width 90 height 60
type input "**"
click at [877, 437] on button "Next" at bounding box center [909, 441] width 132 height 51
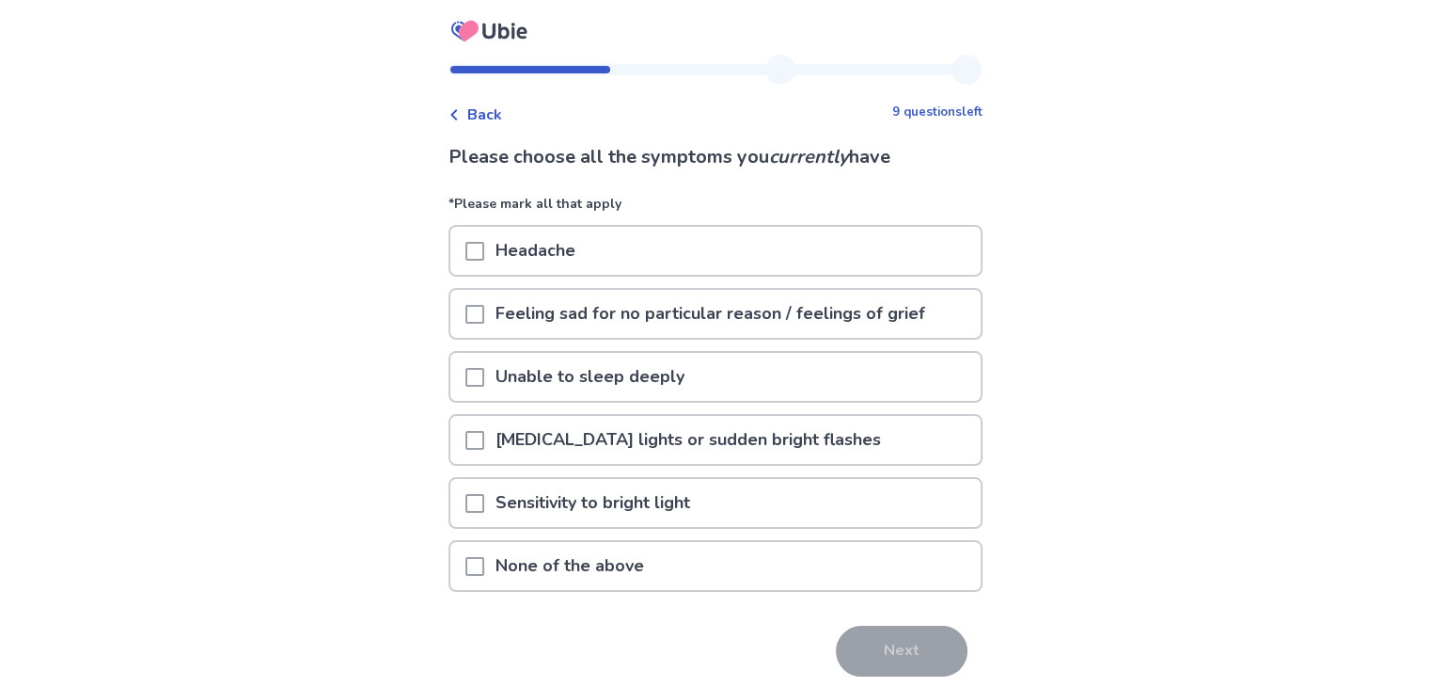
click at [564, 295] on p "Feeling sad for no particular reason / feelings of grief" at bounding box center [710, 314] width 452 height 48
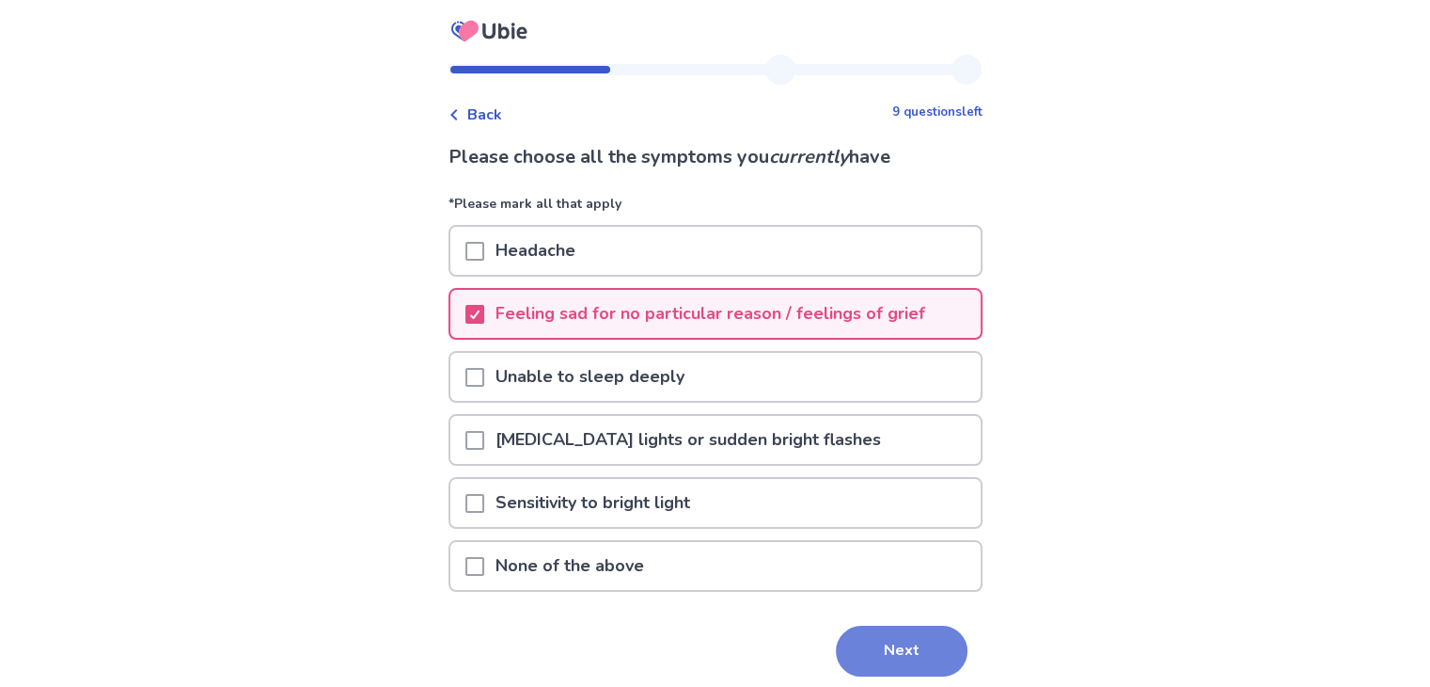
click at [877, 625] on button "Next" at bounding box center [902, 650] width 132 height 51
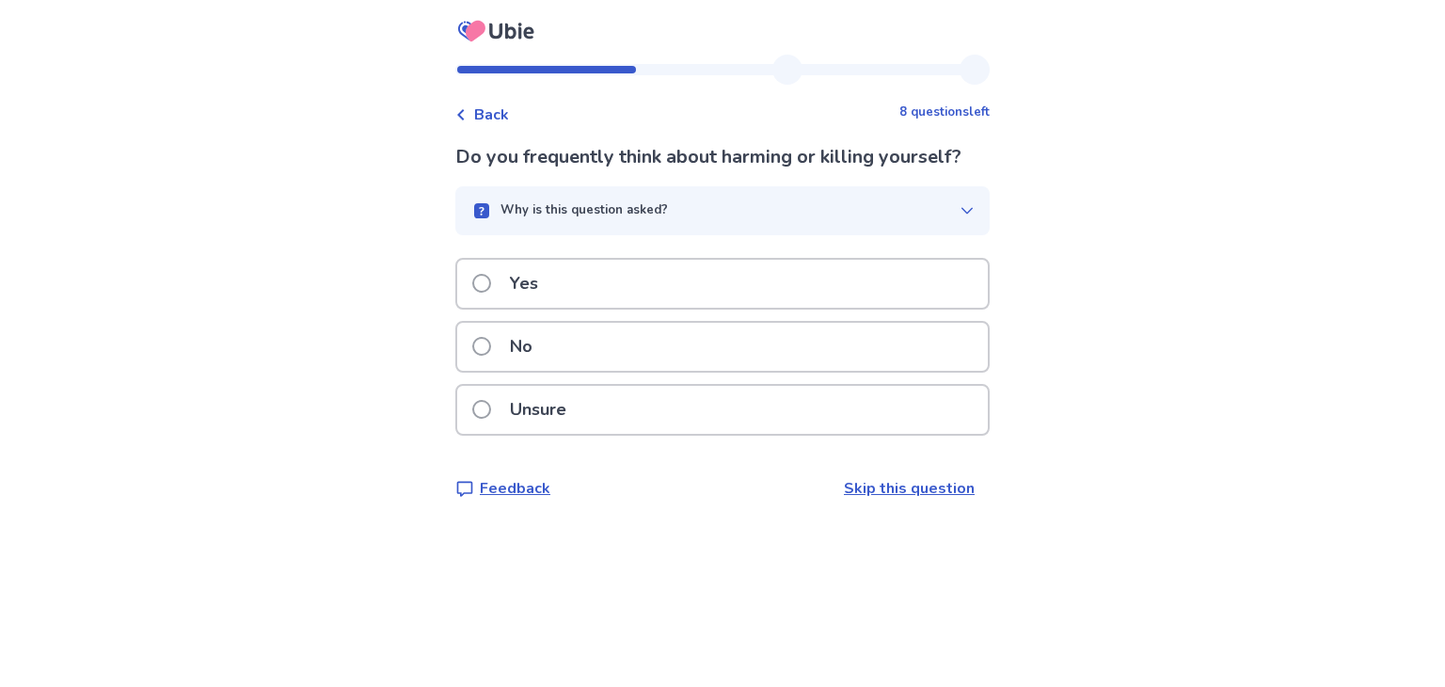
click at [843, 256] on div "Do you frequently think about harming or killing yourself? Why is this question…" at bounding box center [722, 321] width 534 height 356
click at [839, 277] on div "Yes" at bounding box center [722, 284] width 530 height 48
click at [775, 308] on div "Yes" at bounding box center [722, 284] width 530 height 48
click at [750, 295] on div "Yes" at bounding box center [722, 284] width 530 height 48
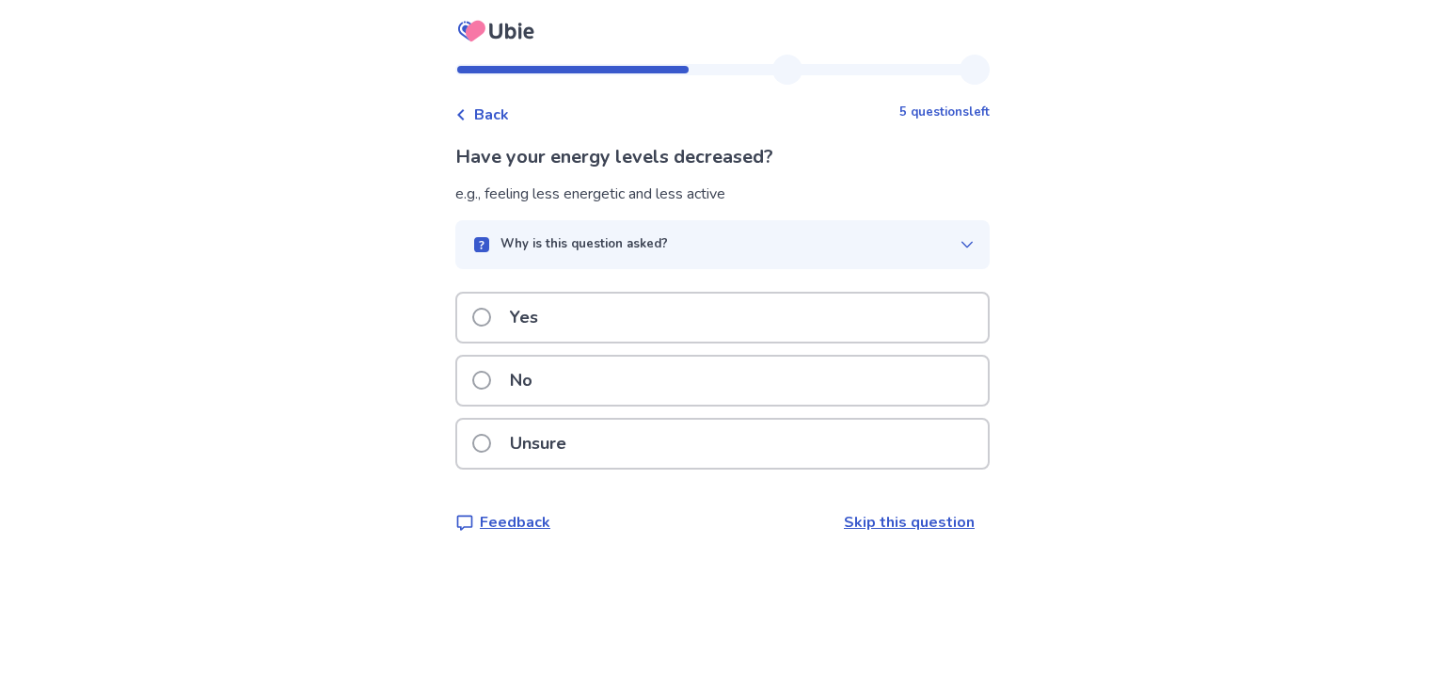
click at [750, 320] on div "Yes" at bounding box center [722, 317] width 530 height 48
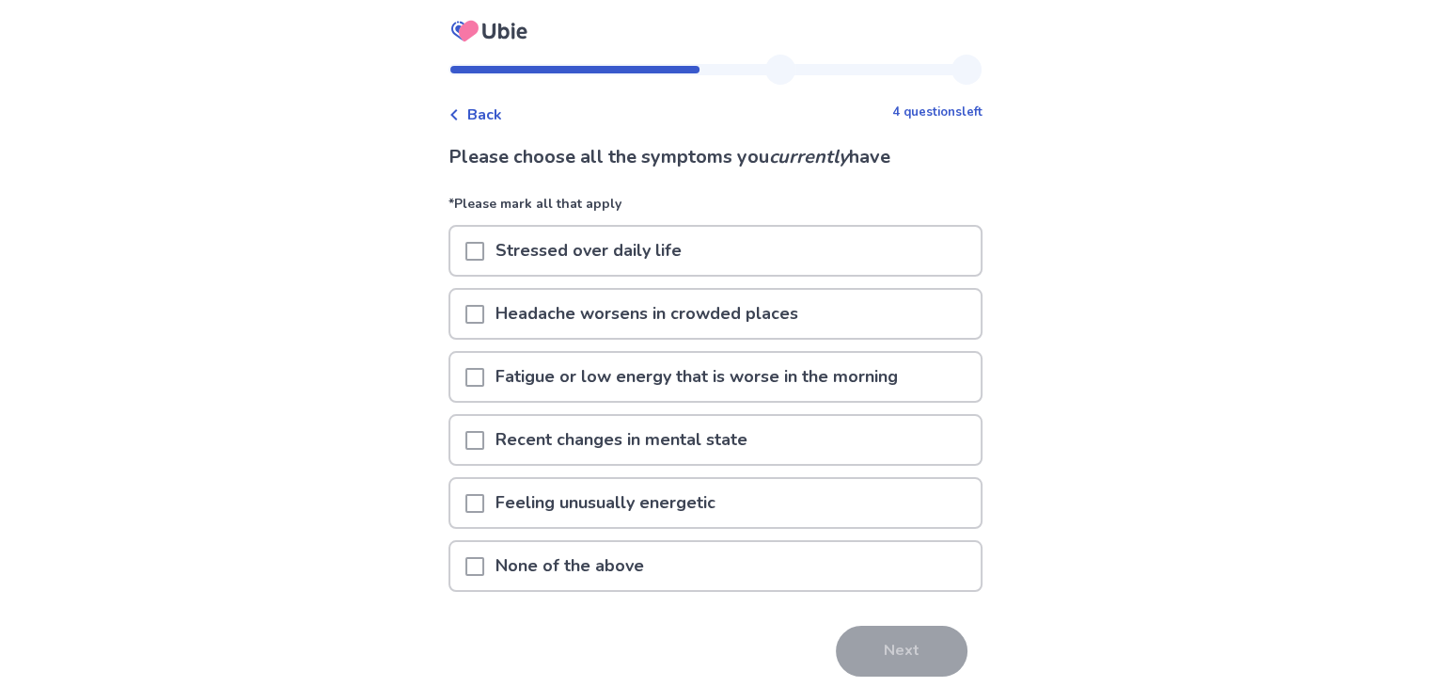
click at [708, 257] on div "Stressed over daily life" at bounding box center [715, 251] width 530 height 48
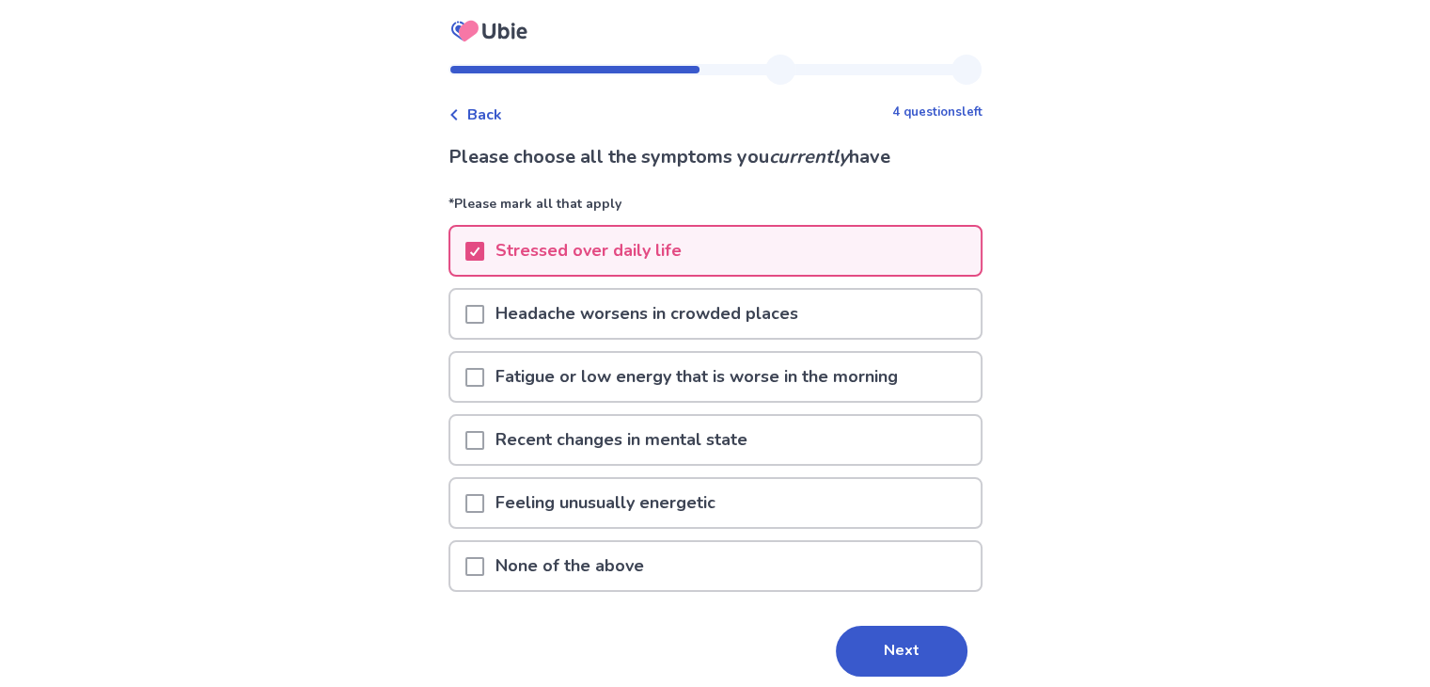
click at [778, 374] on p "Fatigue or low energy that is worse in the morning" at bounding box center [696, 377] width 425 height 48
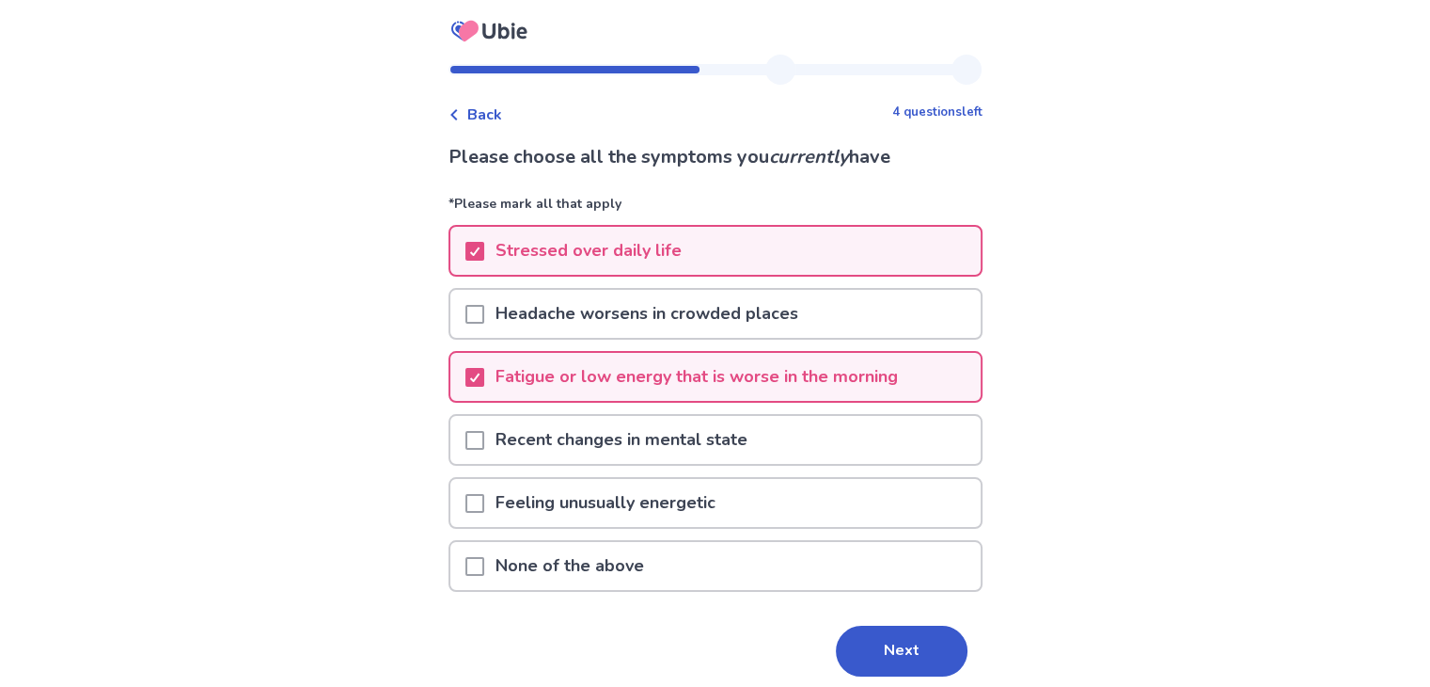
click at [853, 450] on div "Recent changes in mental state" at bounding box center [715, 440] width 530 height 48
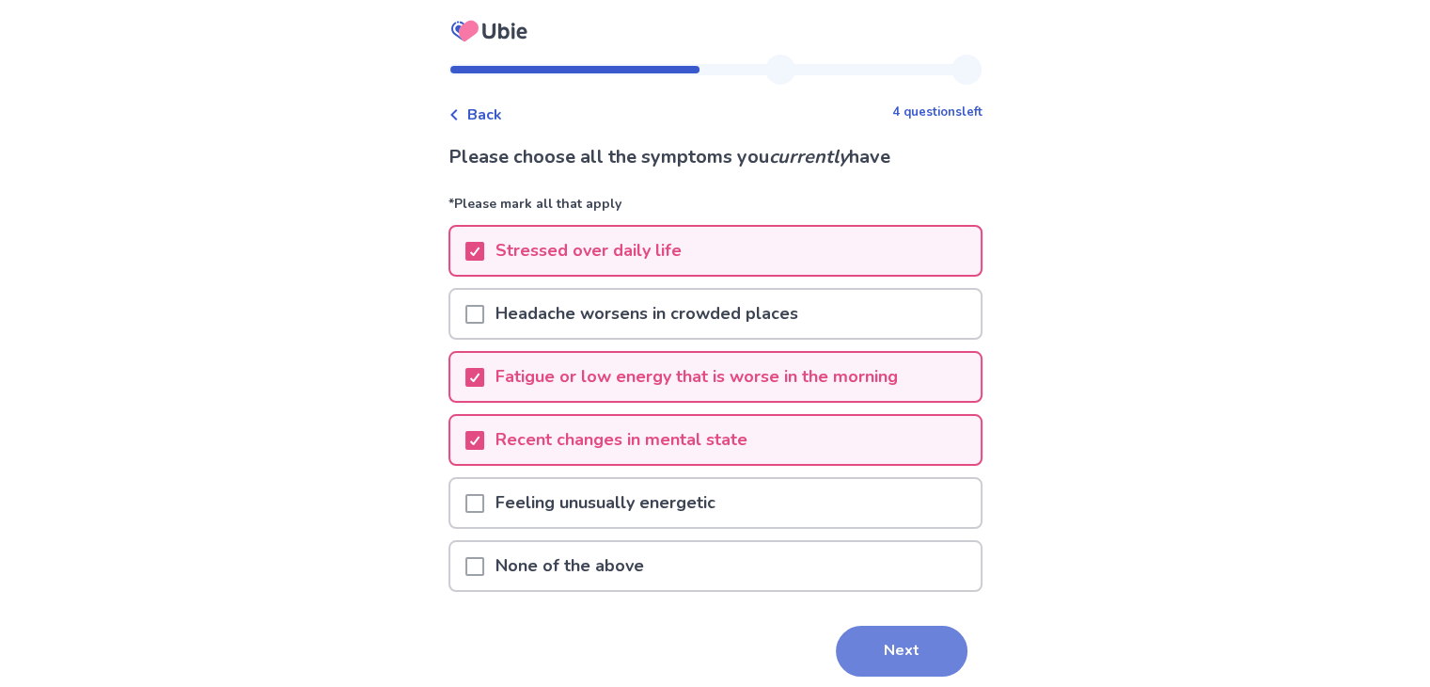
click at [884, 629] on button "Next" at bounding box center [902, 650] width 132 height 51
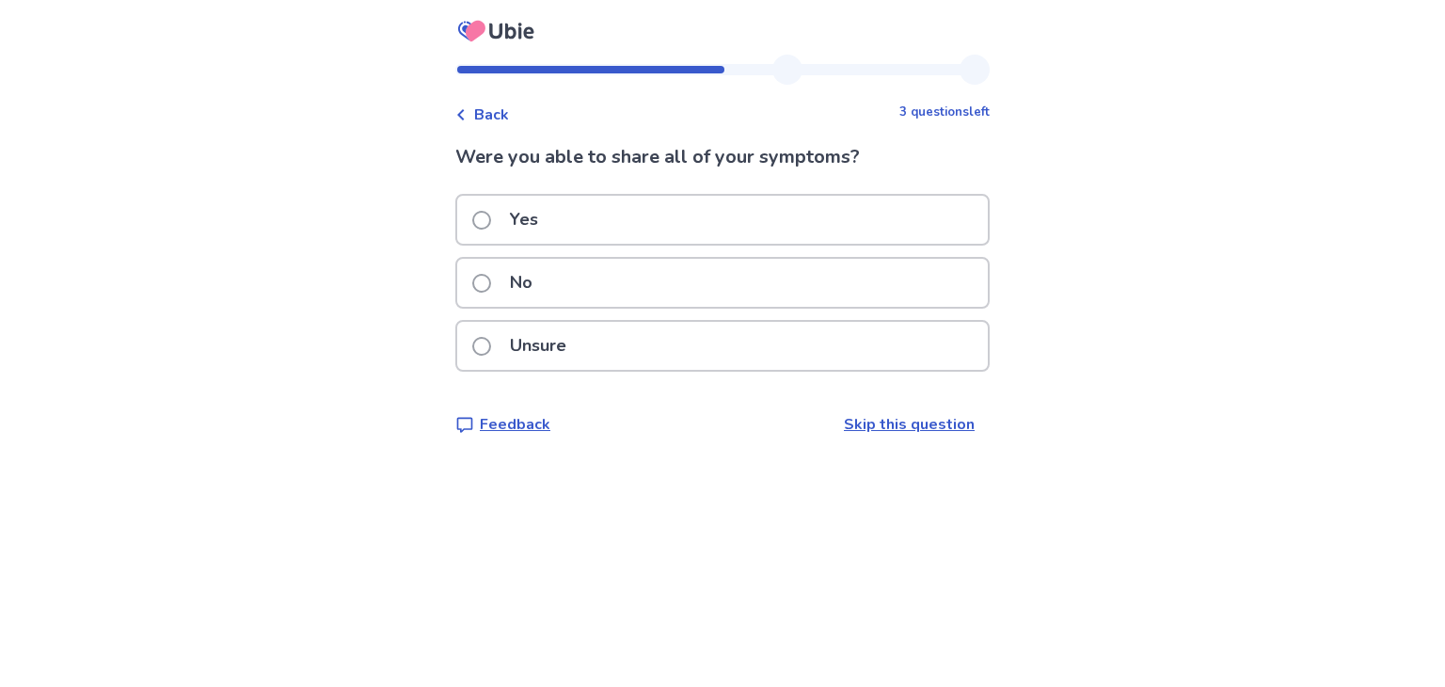
click at [704, 292] on div "No" at bounding box center [722, 283] width 530 height 48
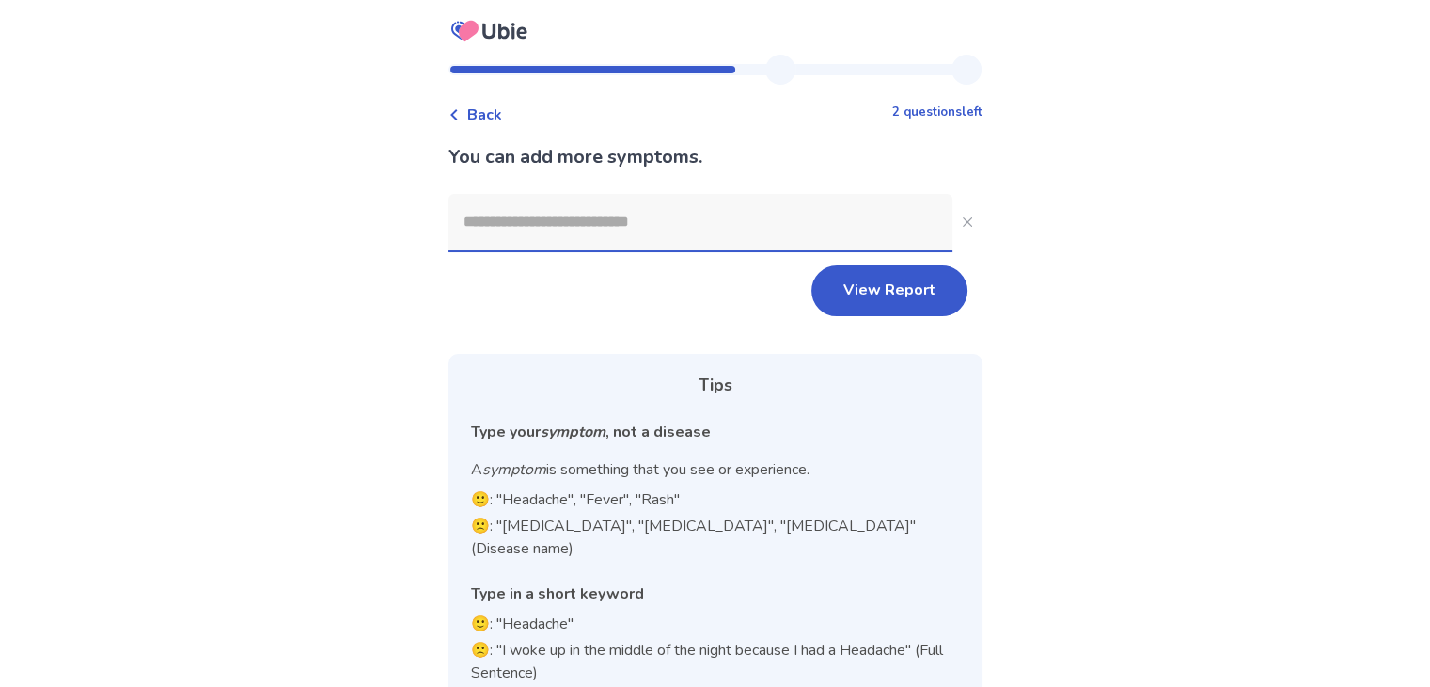
click at [668, 229] on input at bounding box center [701, 222] width 504 height 56
type input "*"
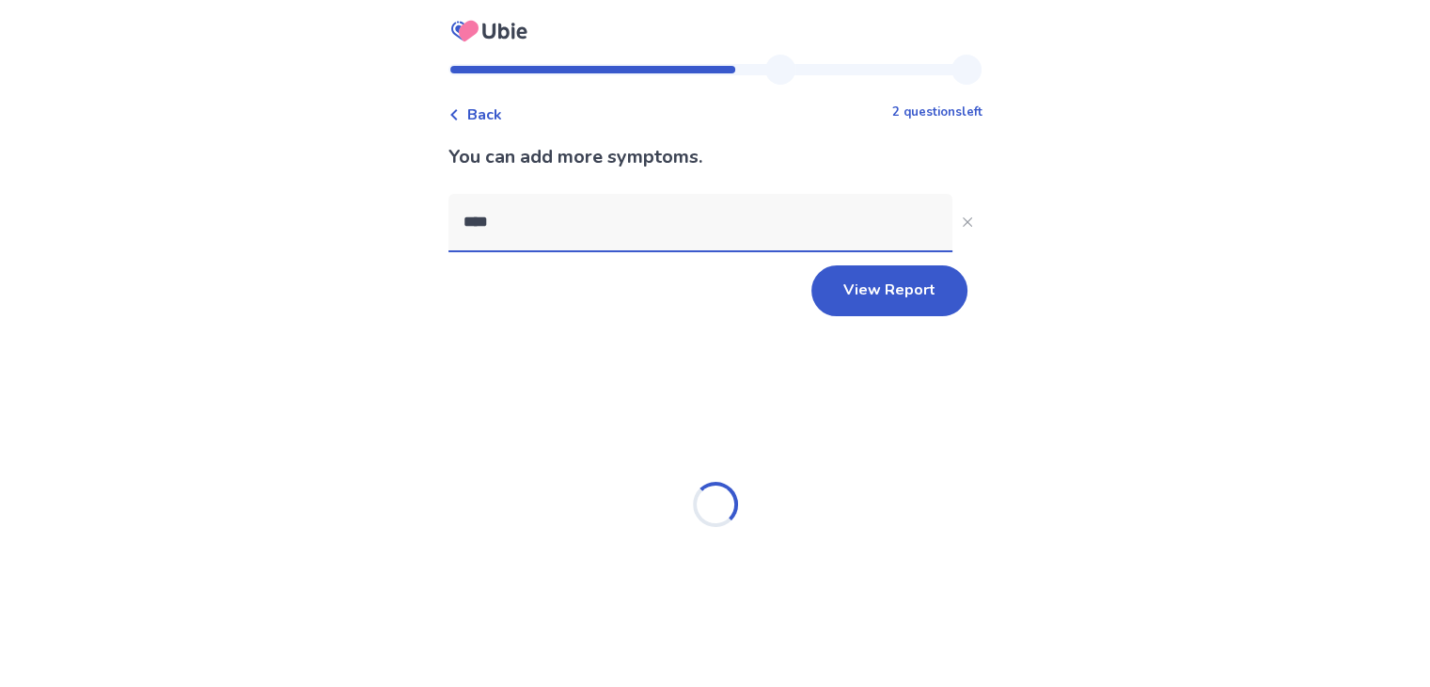
type input "*****"
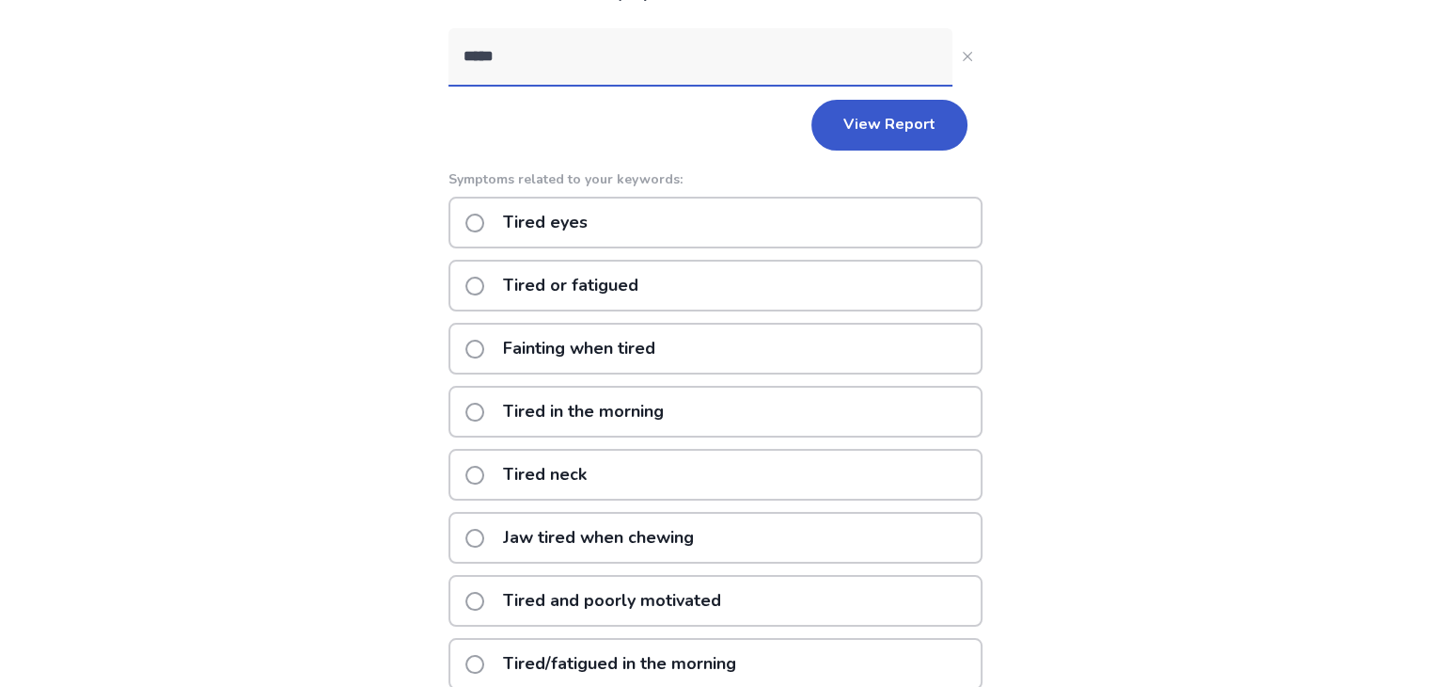
scroll to position [282, 0]
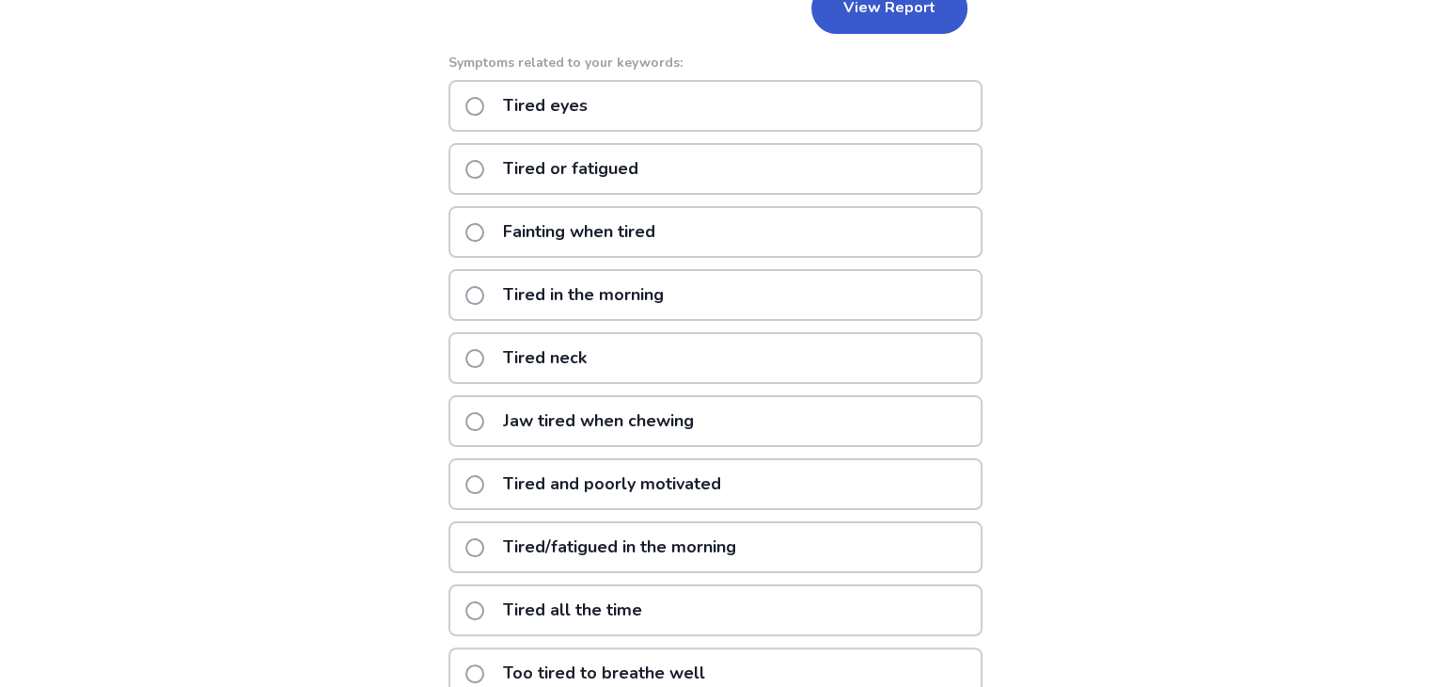
click at [519, 163] on p "Tired or fatigued" at bounding box center [571, 169] width 158 height 48
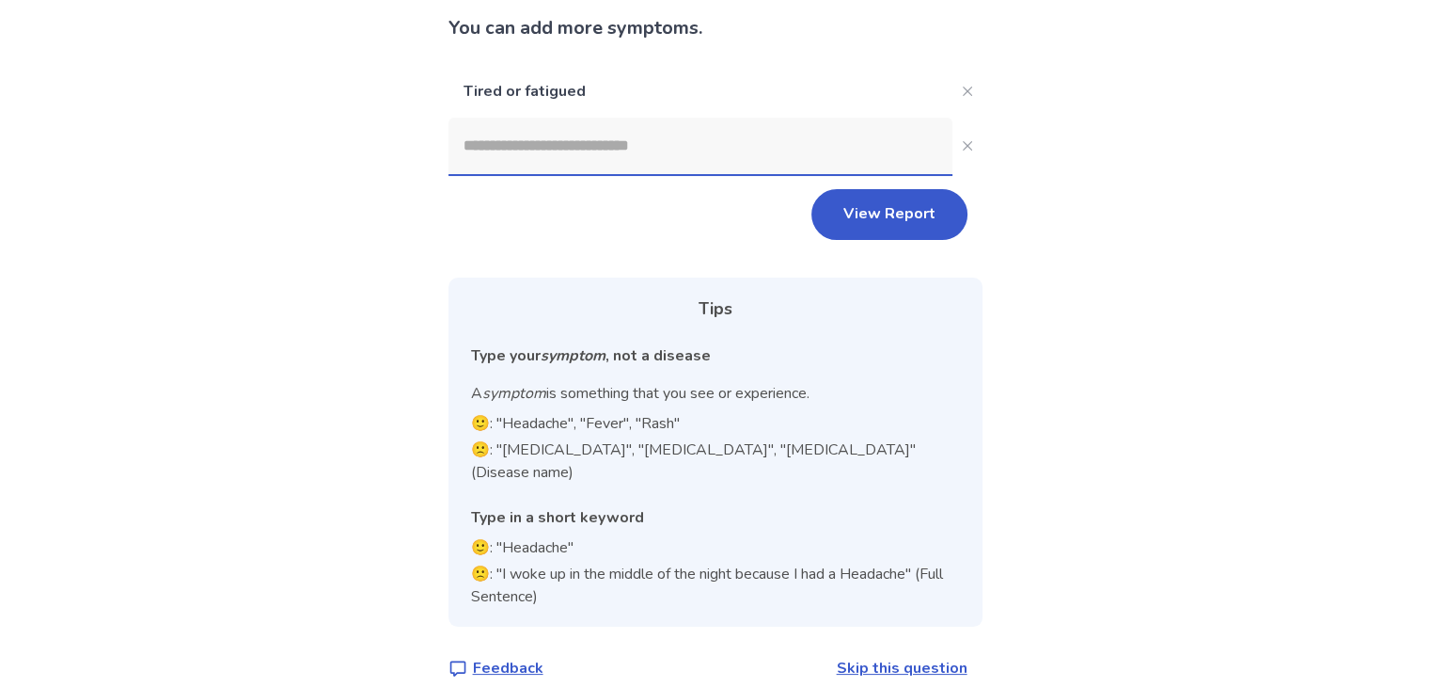
click at [647, 155] on input at bounding box center [701, 146] width 504 height 56
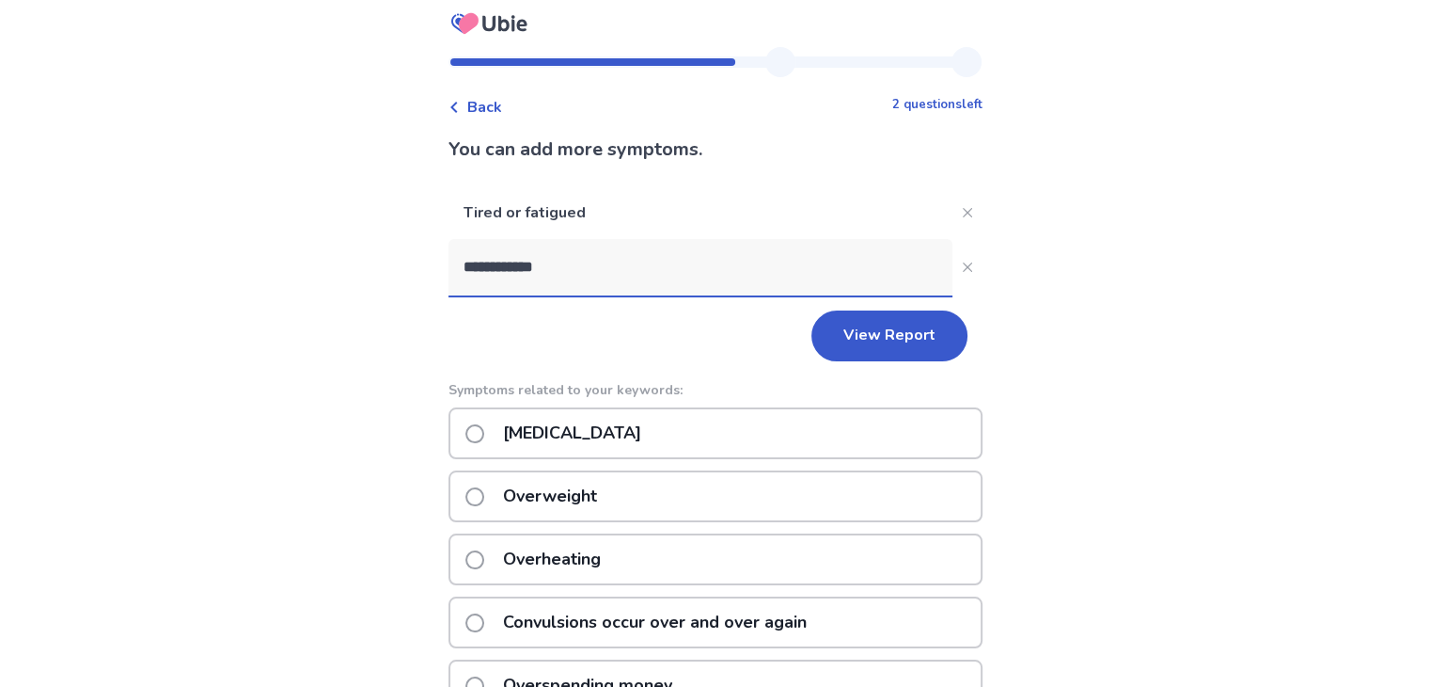
scroll to position [0, 0]
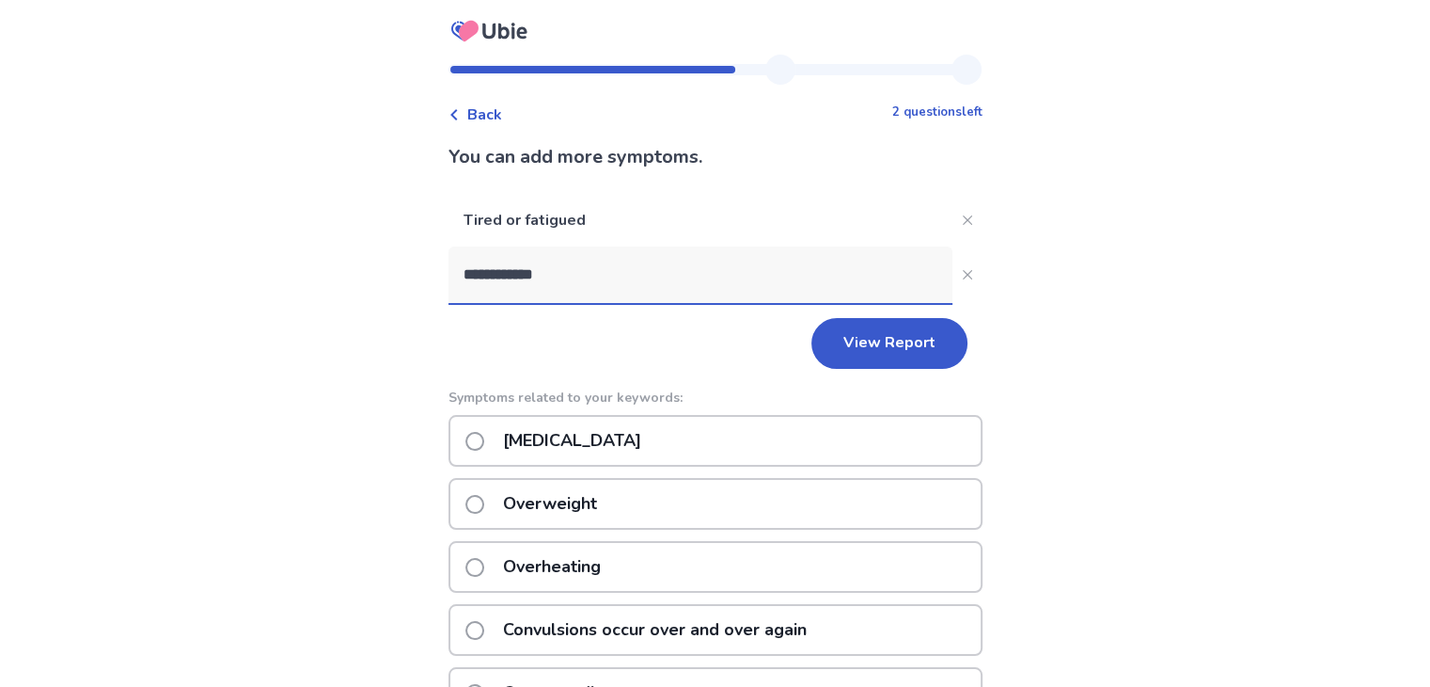
drag, startPoint x: 553, startPoint y: 279, endPoint x: 417, endPoint y: 291, distance: 136.8
click at [417, 291] on div "**********" at bounding box center [715, 594] width 1430 height 1189
drag, startPoint x: 566, startPoint y: 277, endPoint x: 378, endPoint y: 259, distance: 189.0
click at [380, 259] on div "Back 2 questions left You can add more symptoms. Tired or fatigued ***** View R…" at bounding box center [715, 594] width 1430 height 1189
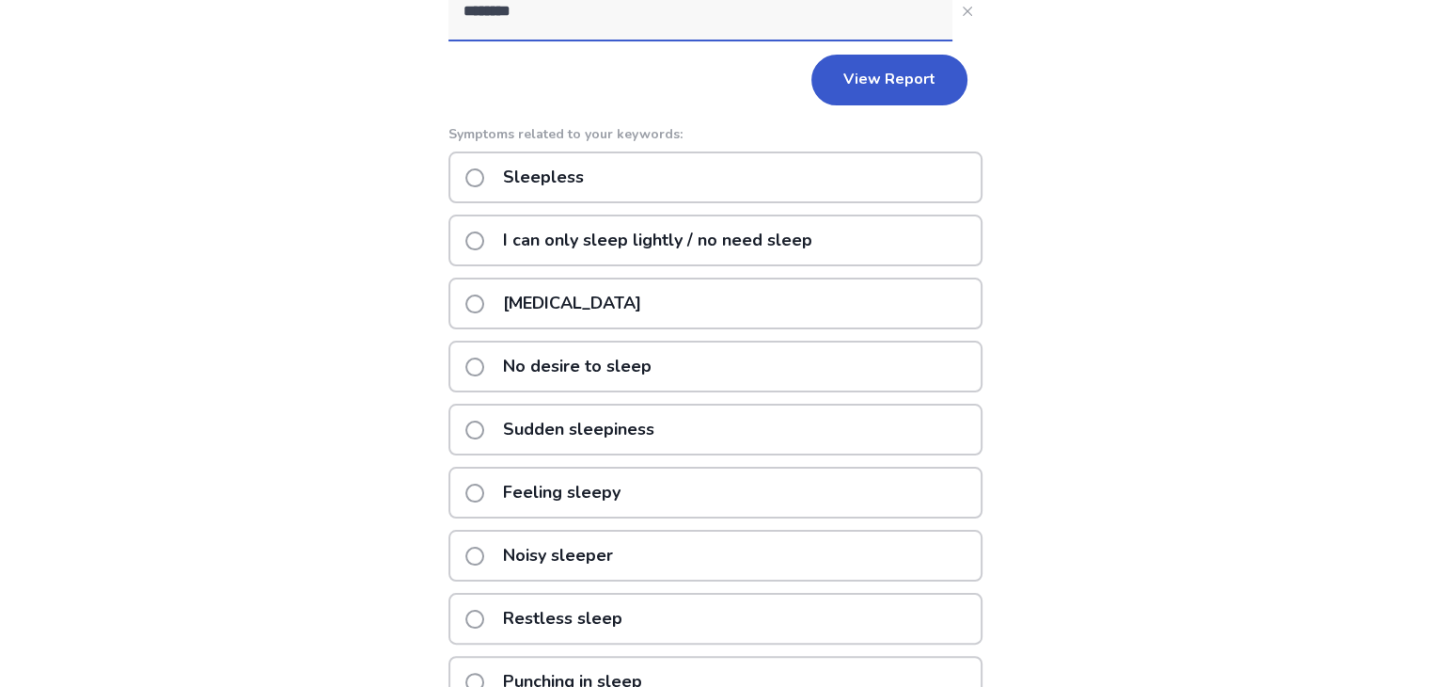
scroll to position [282, 0]
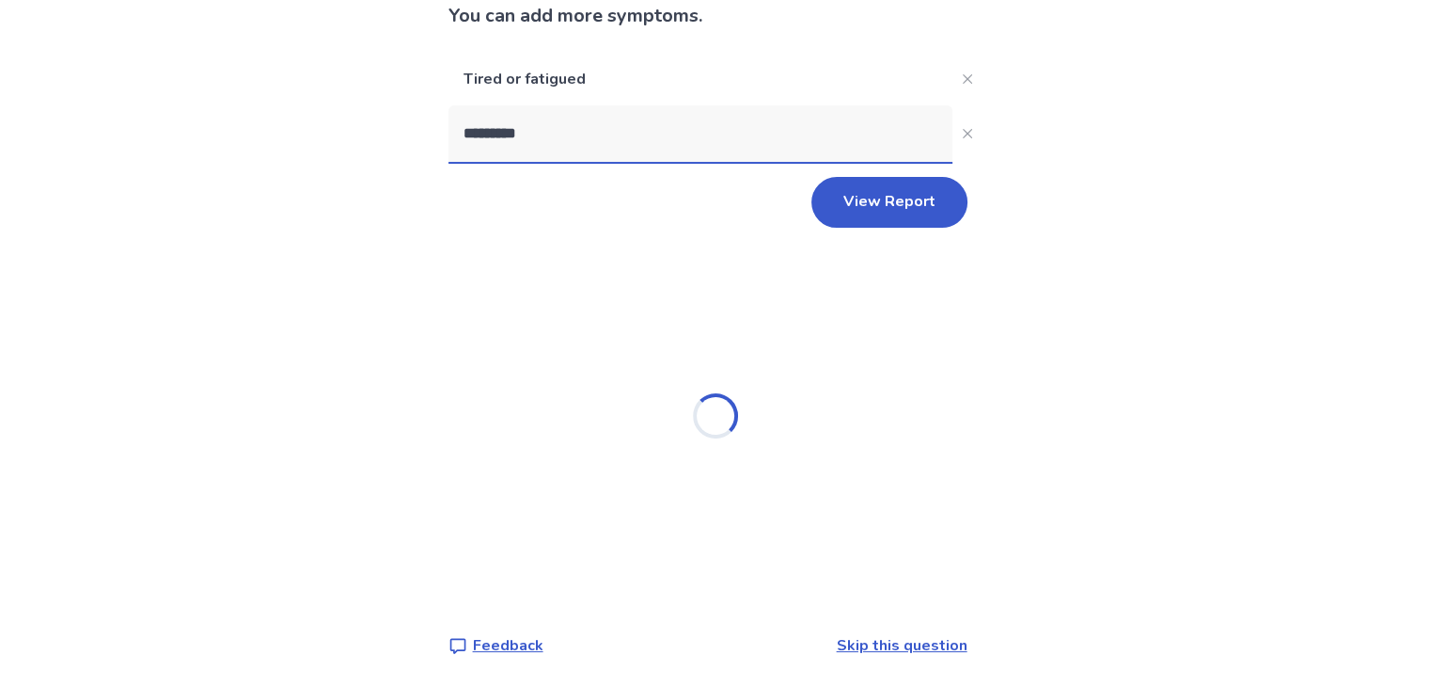
type input "**********"
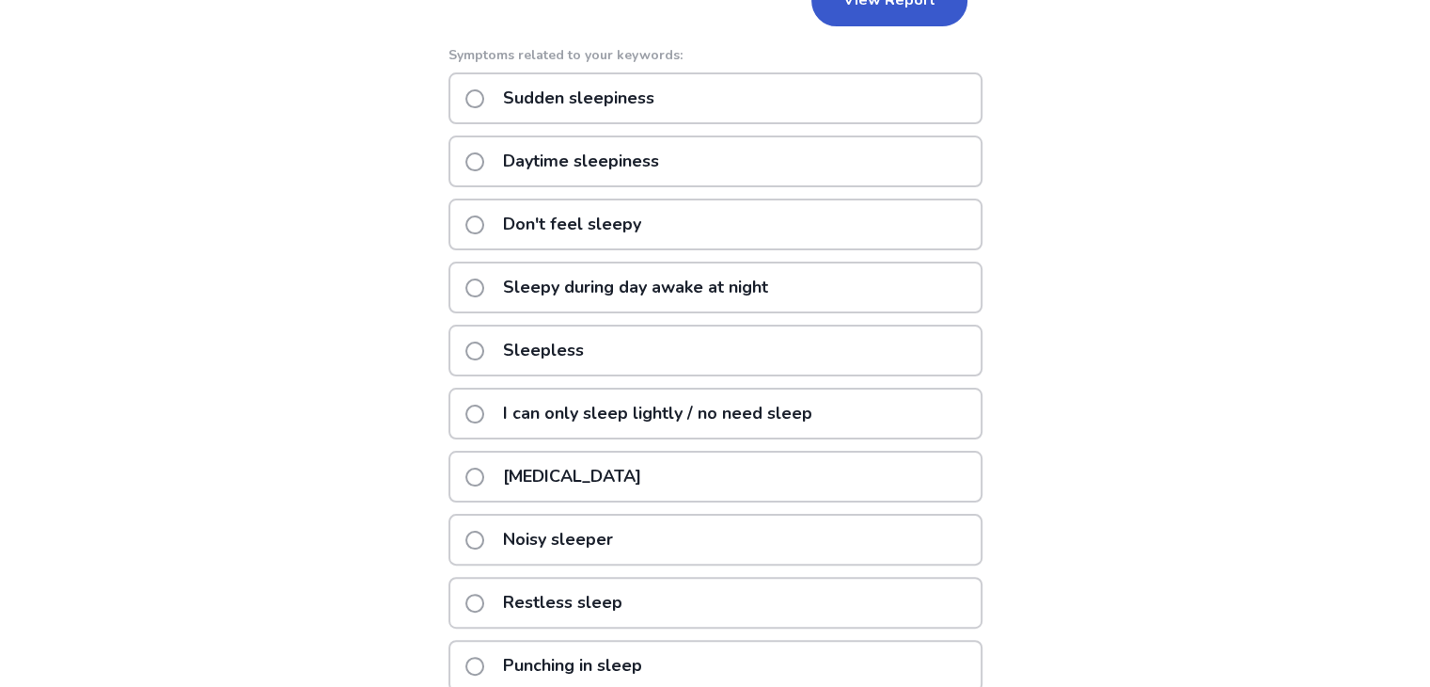
scroll to position [376, 0]
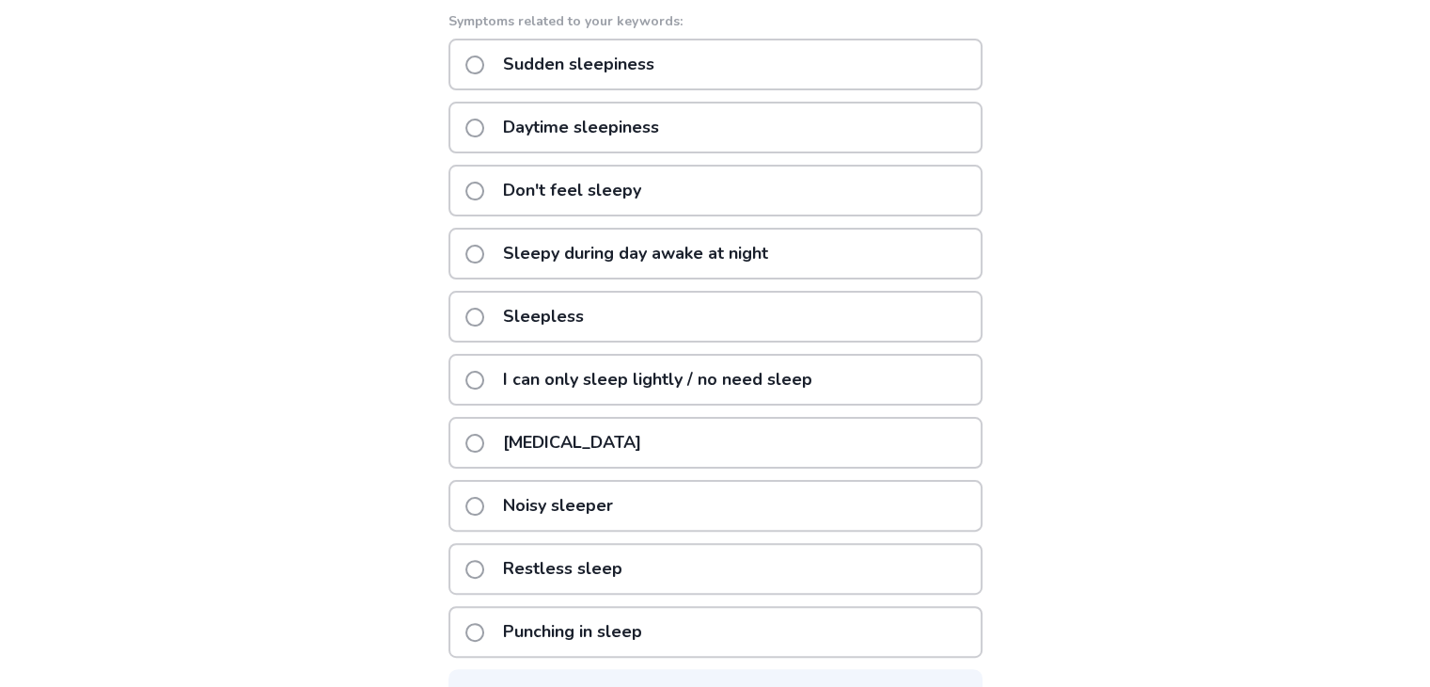
click at [640, 130] on p "Daytime sleepiness" at bounding box center [581, 127] width 179 height 48
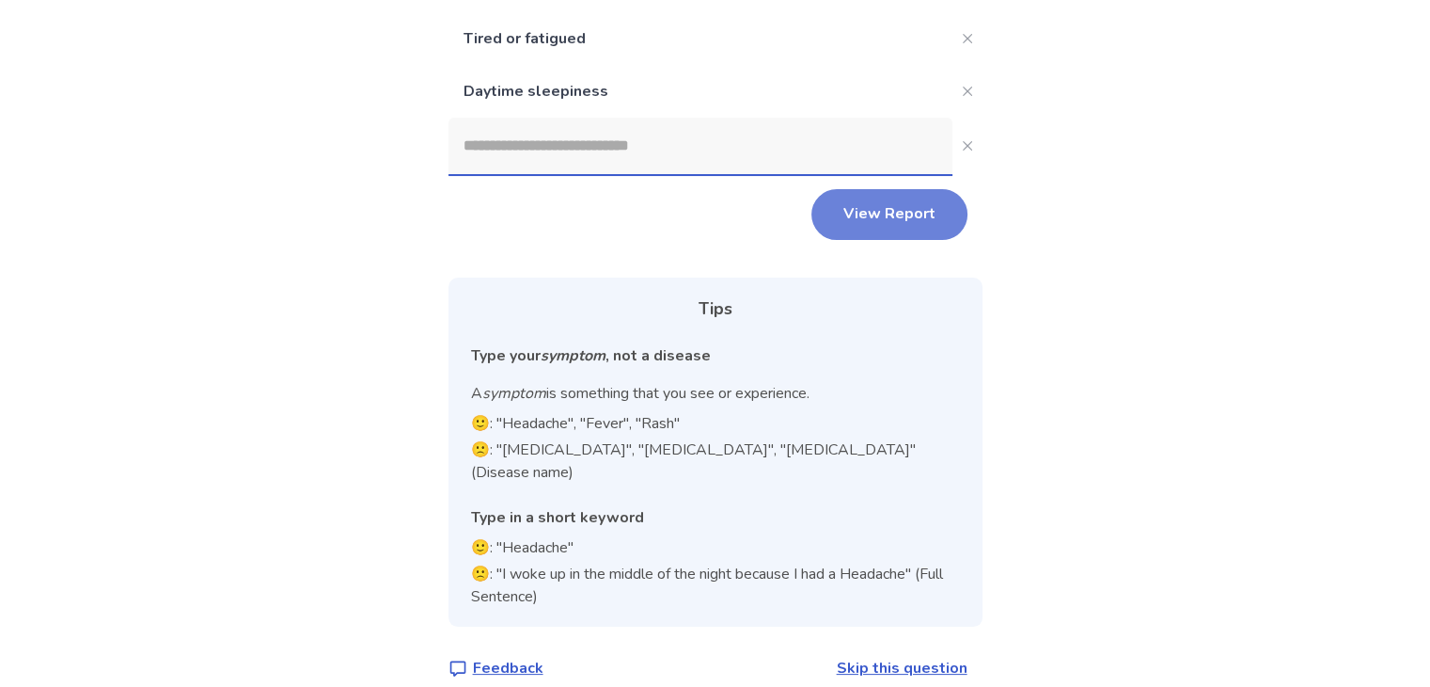
click at [895, 208] on button "View Report" at bounding box center [890, 214] width 156 height 51
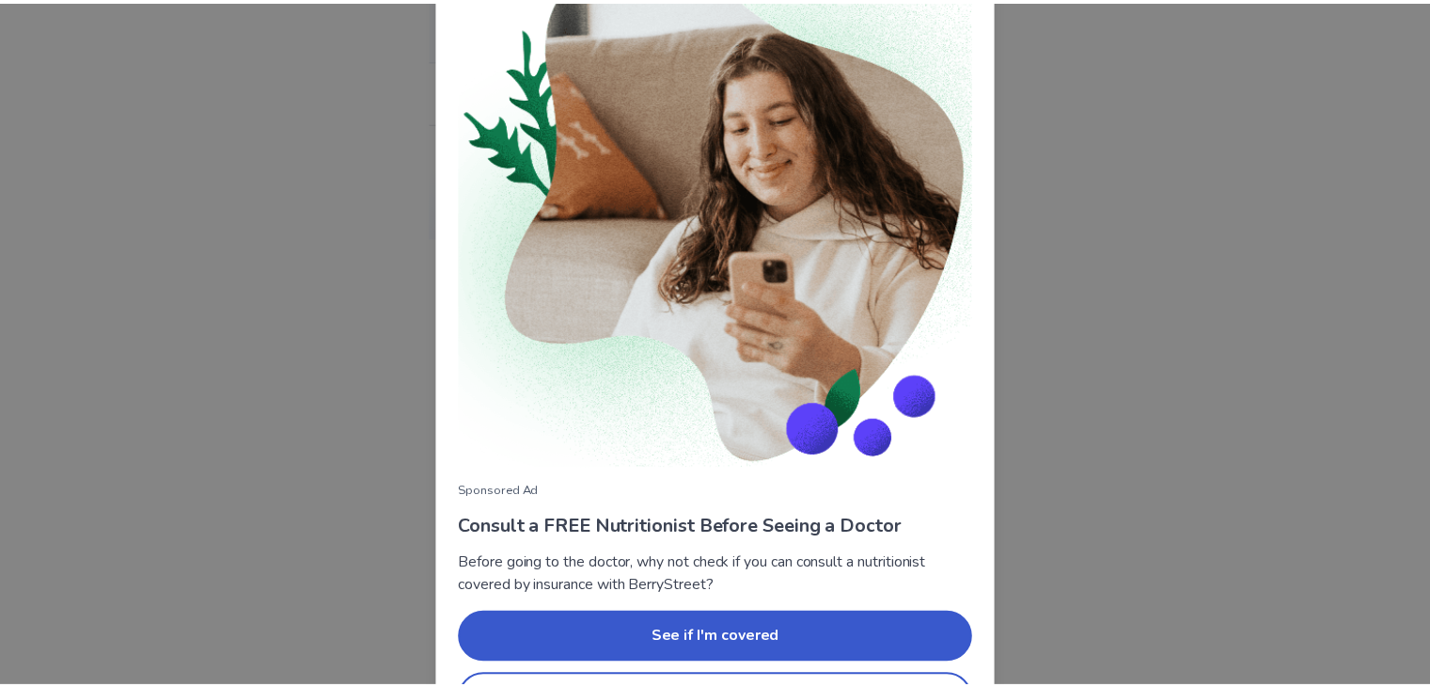
scroll to position [135, 0]
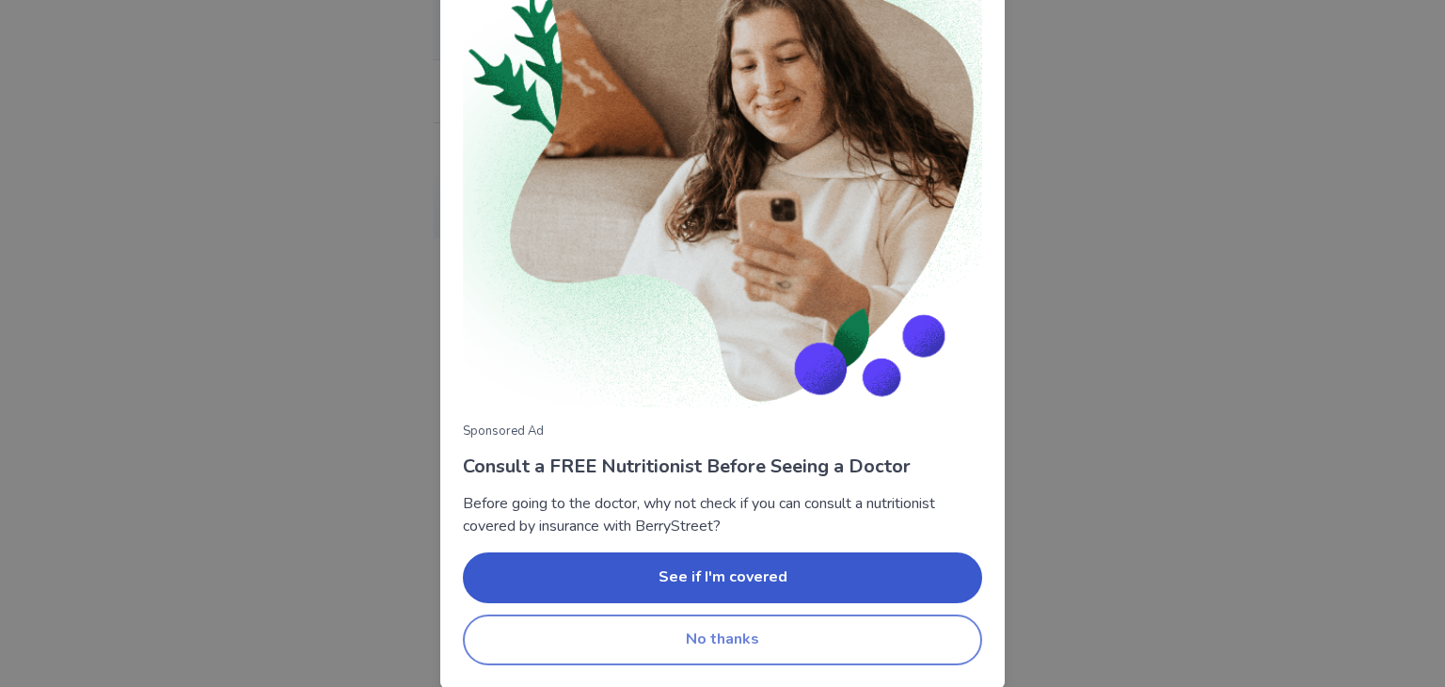
click at [809, 640] on button "No thanks" at bounding box center [722, 639] width 519 height 51
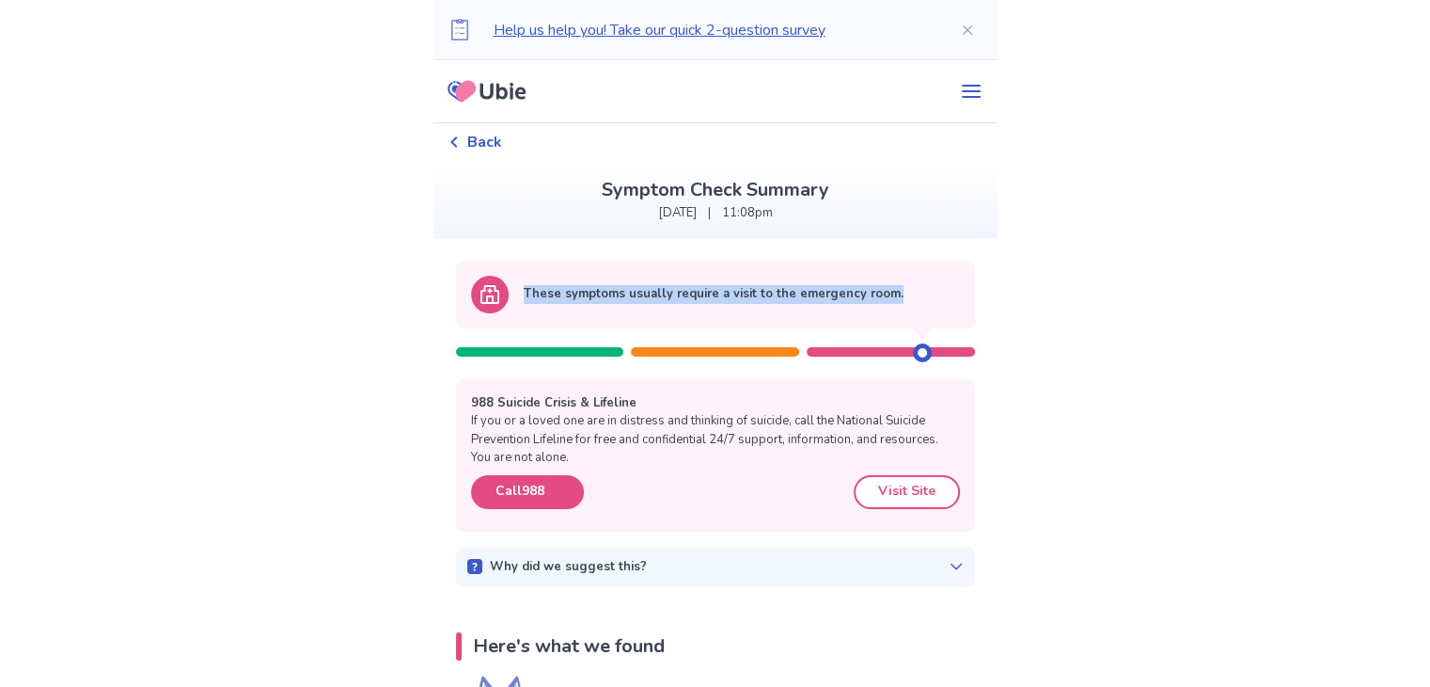
drag, startPoint x: 493, startPoint y: 310, endPoint x: 861, endPoint y: 370, distance: 373.4
click at [860, 370] on div "These symptoms usually require a visit to the emergency room. 988 Suicide Crisi…" at bounding box center [716, 424] width 564 height 327
click at [810, 293] on p "These symptoms usually require a visit to the emergency room." at bounding box center [714, 294] width 380 height 19
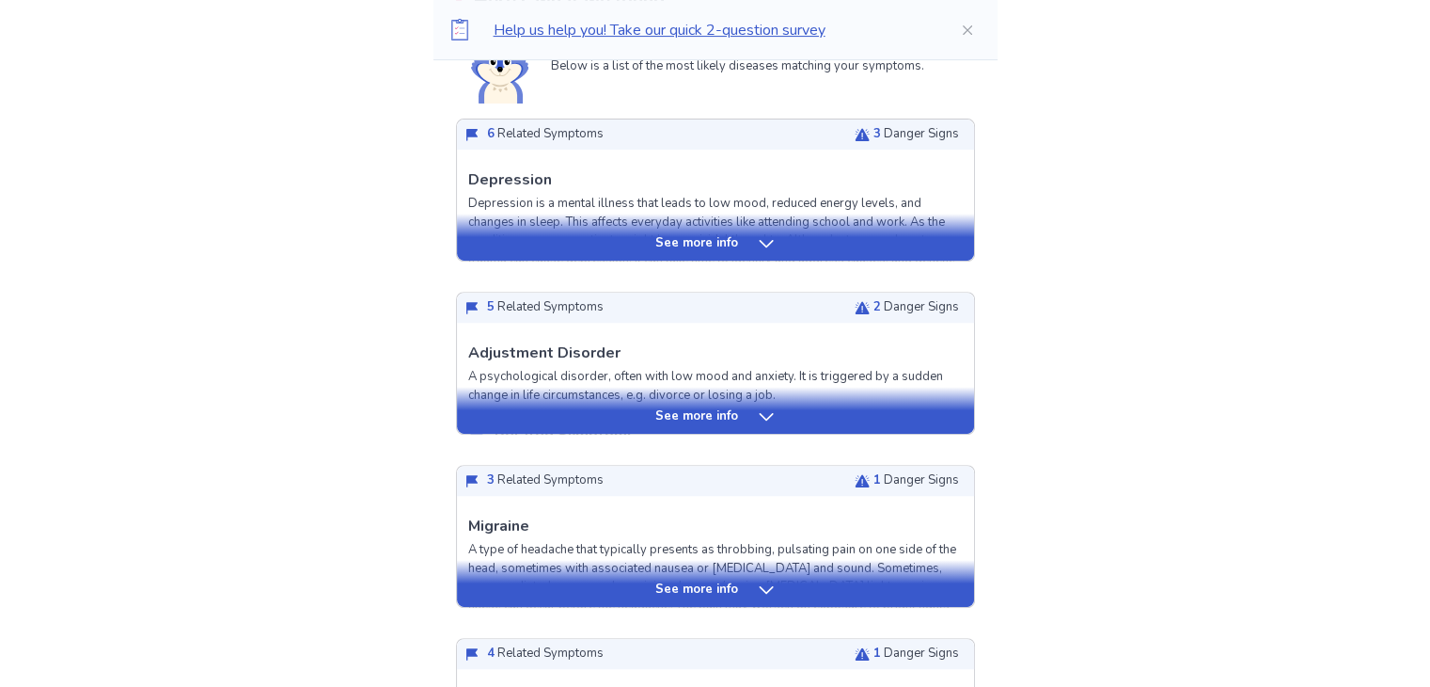
scroll to position [376, 0]
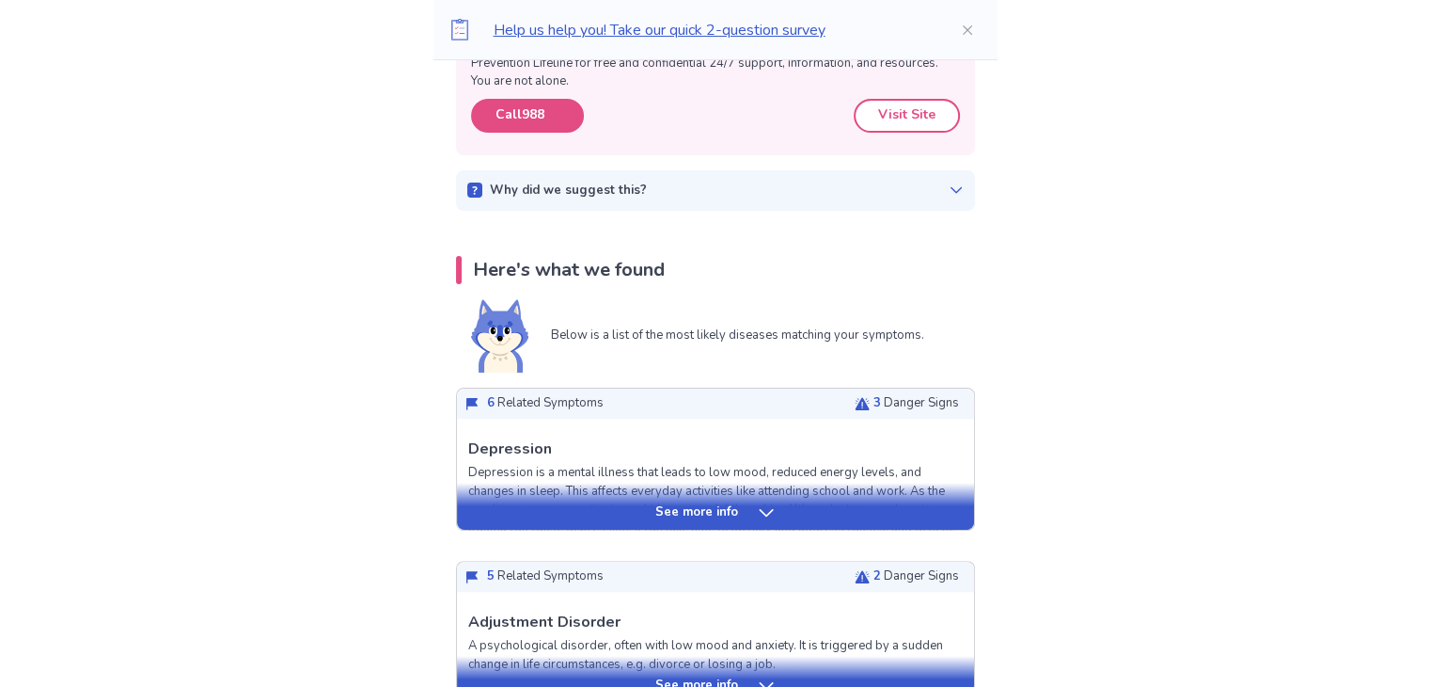
click at [681, 508] on p "See more info" at bounding box center [697, 512] width 83 height 19
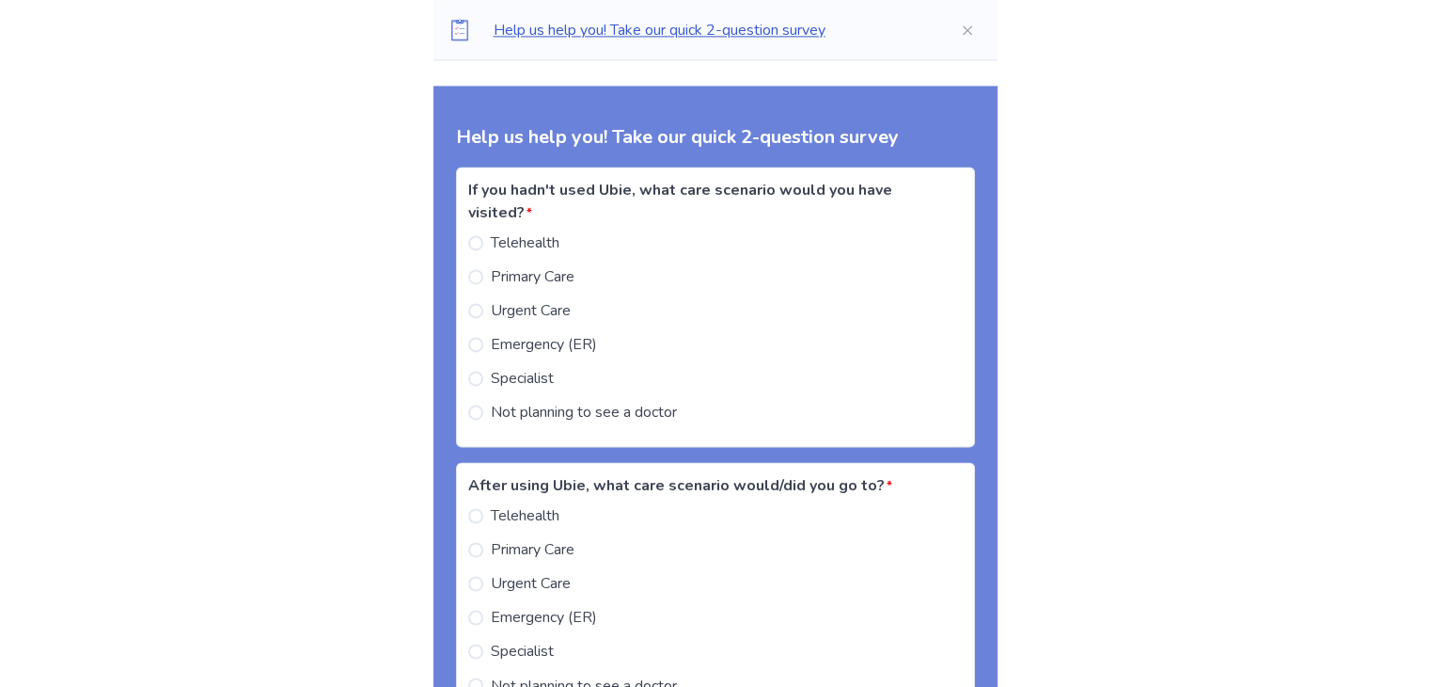
scroll to position [2915, 0]
